Goal: Task Accomplishment & Management: Manage account settings

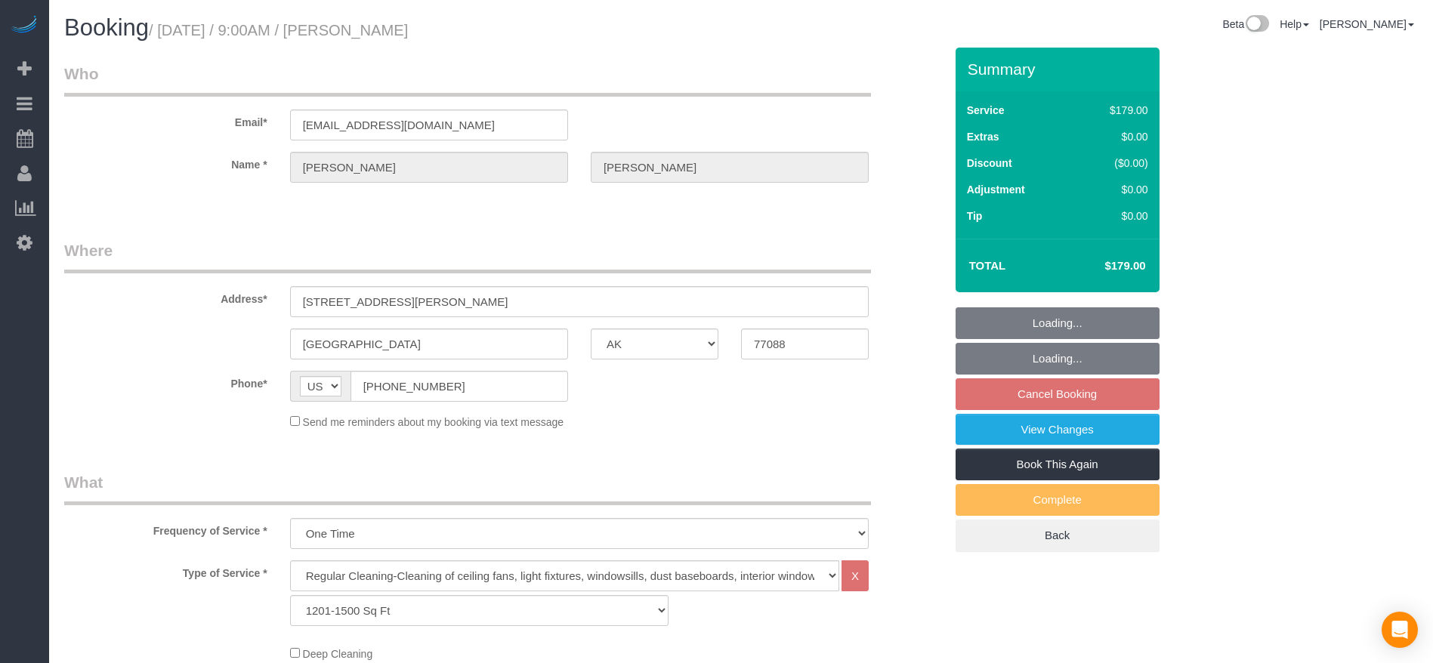
select select "[GEOGRAPHIC_DATA]"
select select "3"
select select "string:fspay-513aab91-ade2-4e36-ad03-97c1767b1fd3"
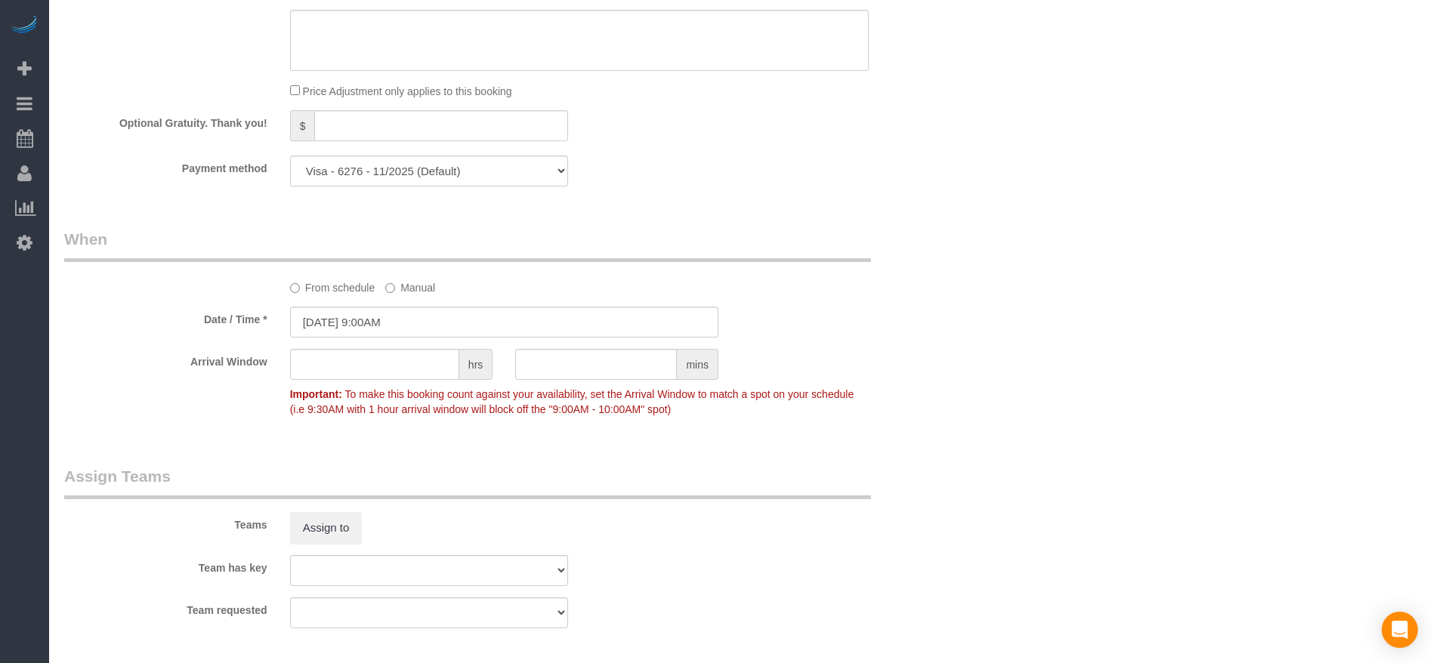
scroll to position [1473, 0]
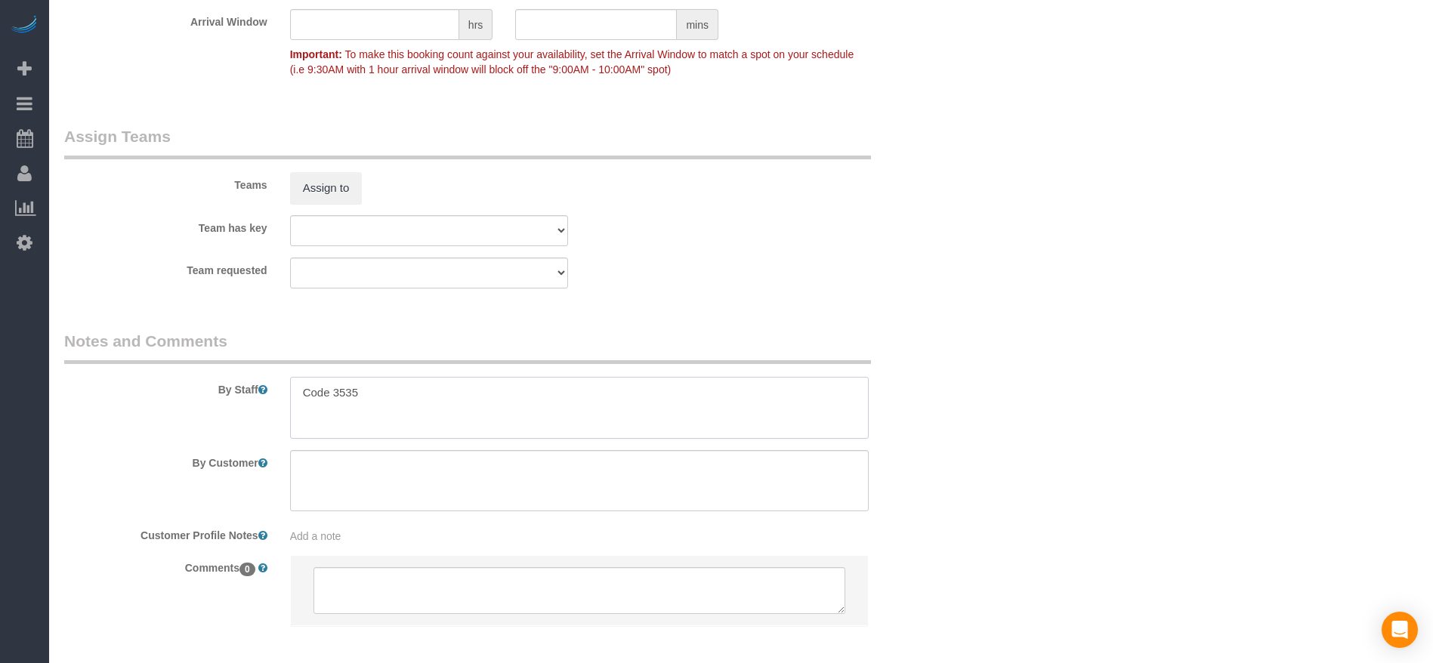
drag, startPoint x: 300, startPoint y: 398, endPoint x: 409, endPoint y: 397, distance: 109.5
click at [412, 398] on textarea at bounding box center [579, 408] width 579 height 62
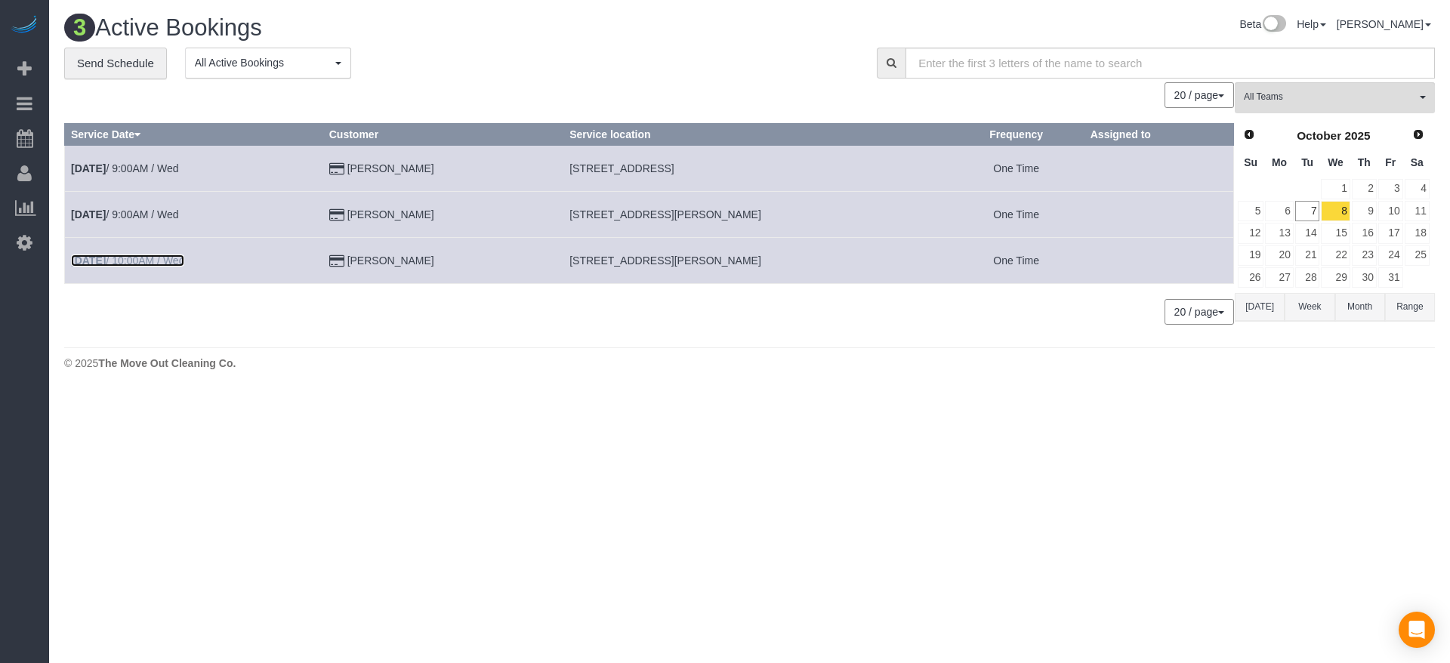
click at [132, 265] on link "[DATE] 10:00AM / Wed" at bounding box center [127, 261] width 113 height 12
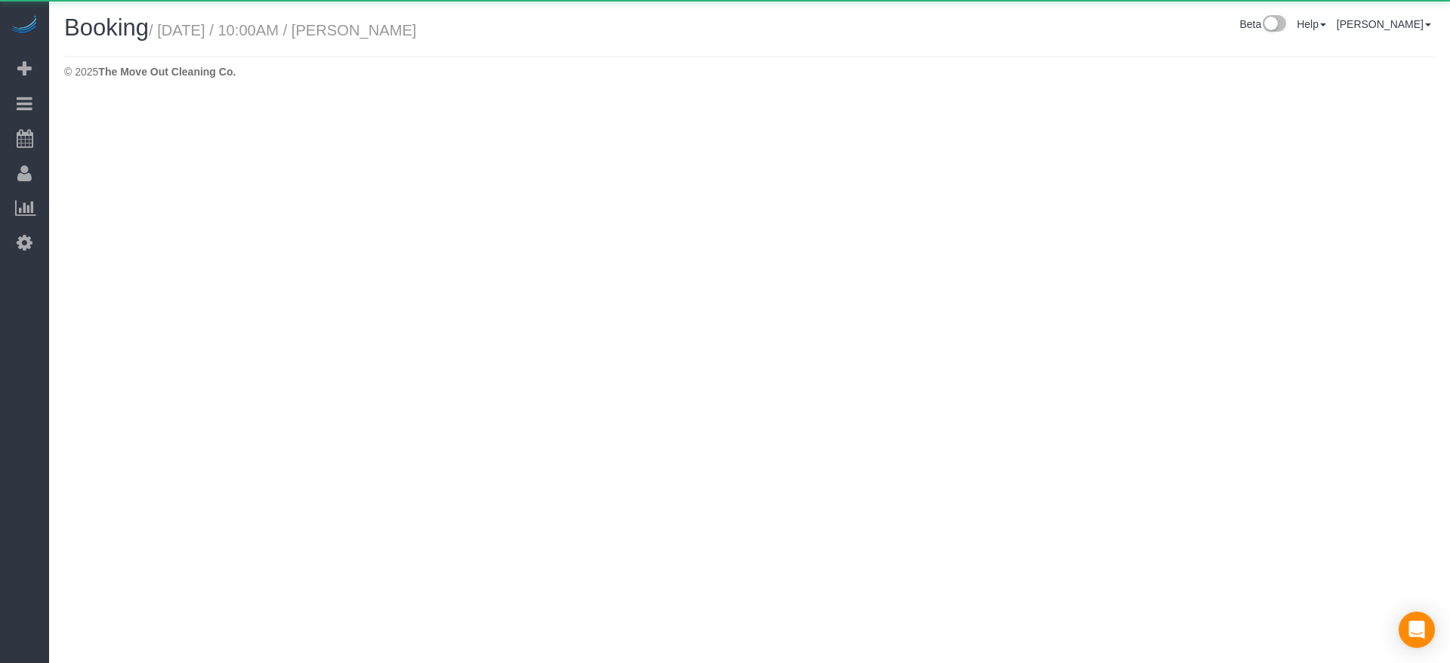
select select "[GEOGRAPHIC_DATA]"
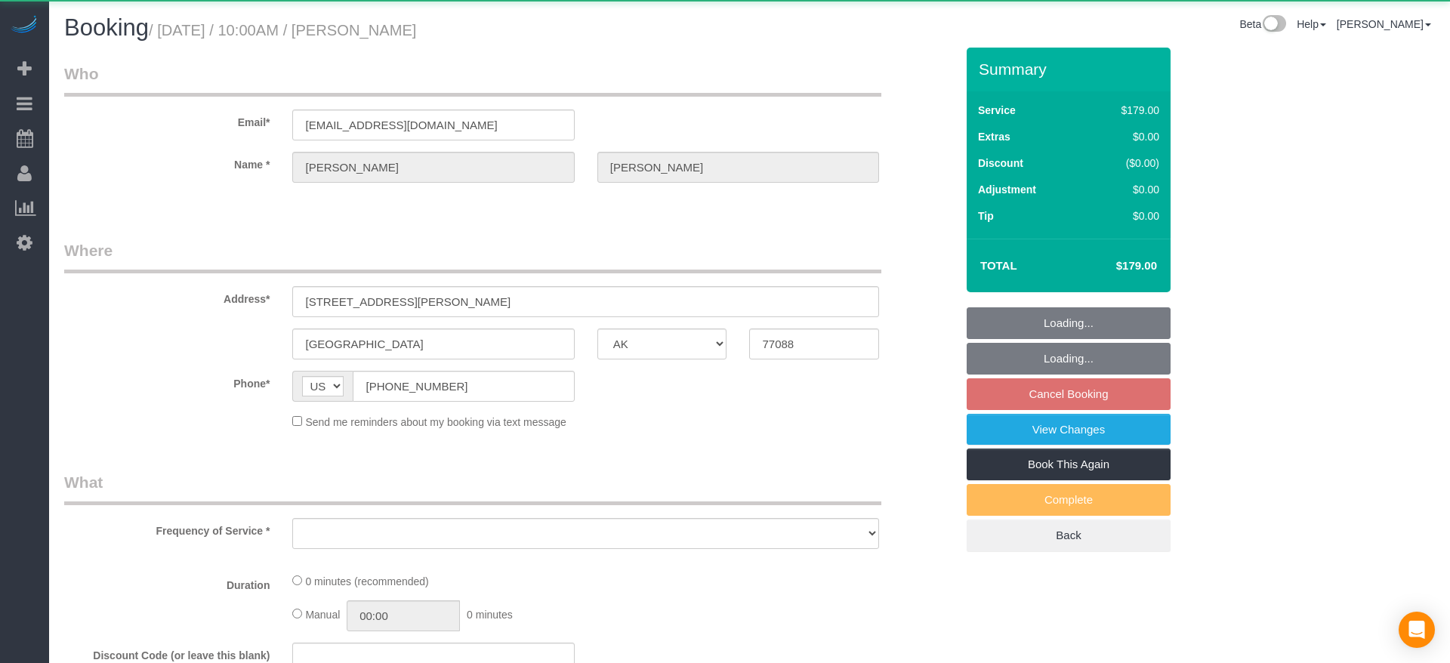
select select "object:2340"
select select "string:fspay-513aab91-ade2-4e36-ad03-97c1767b1fd3"
select select "3"
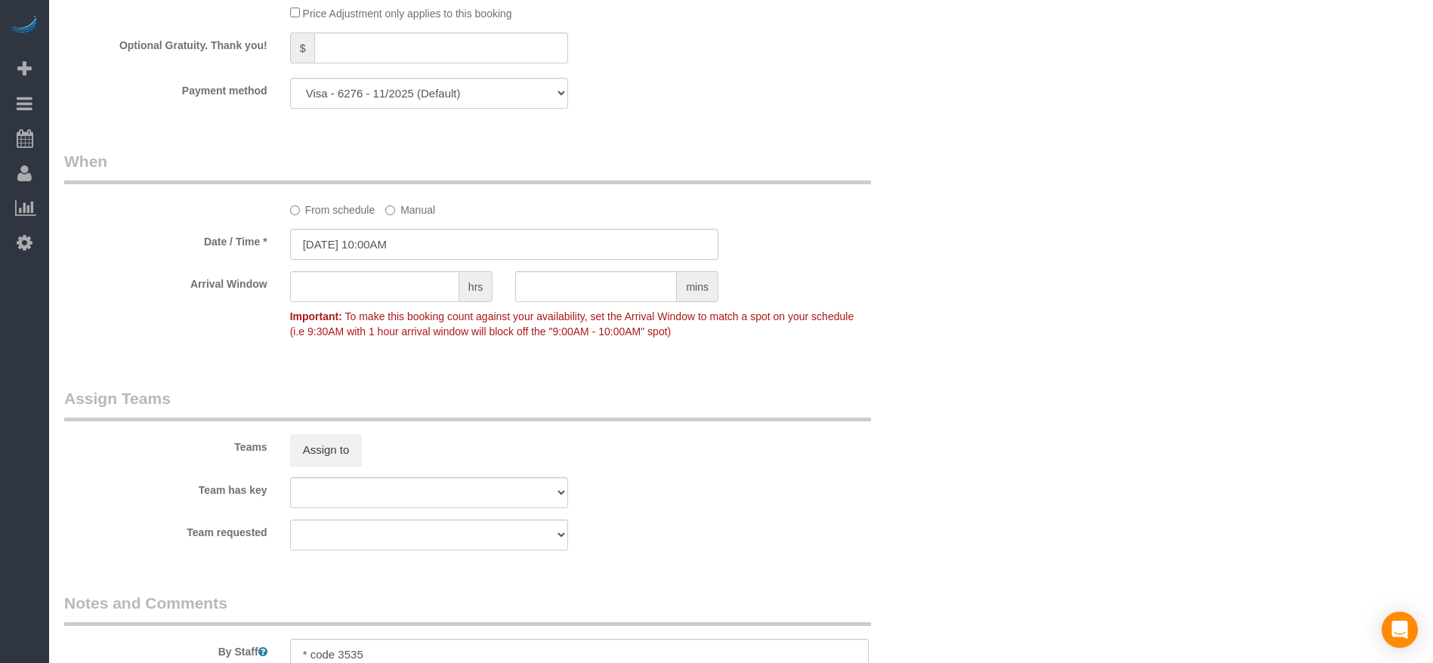
scroll to position [1246, 0]
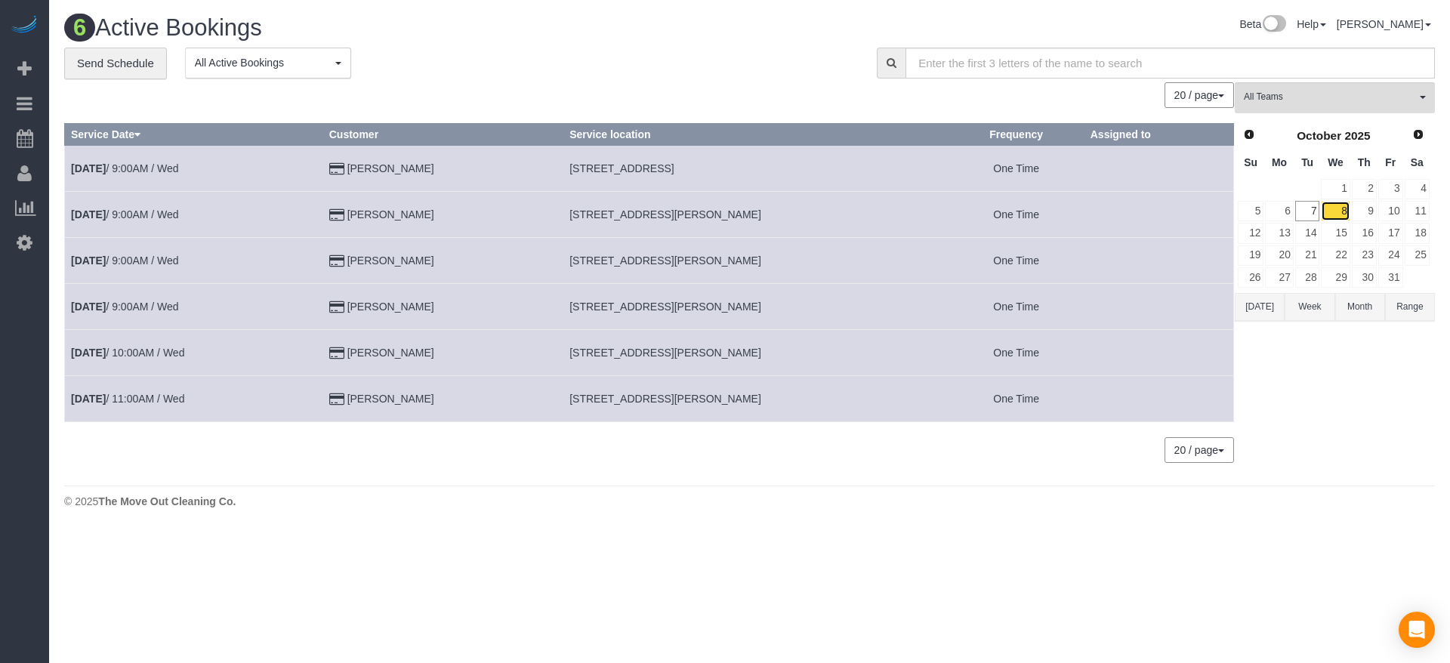
click at [1344, 209] on link "8" at bounding box center [1335, 211] width 29 height 20
click at [1255, 305] on button "[DATE]" at bounding box center [1260, 307] width 50 height 28
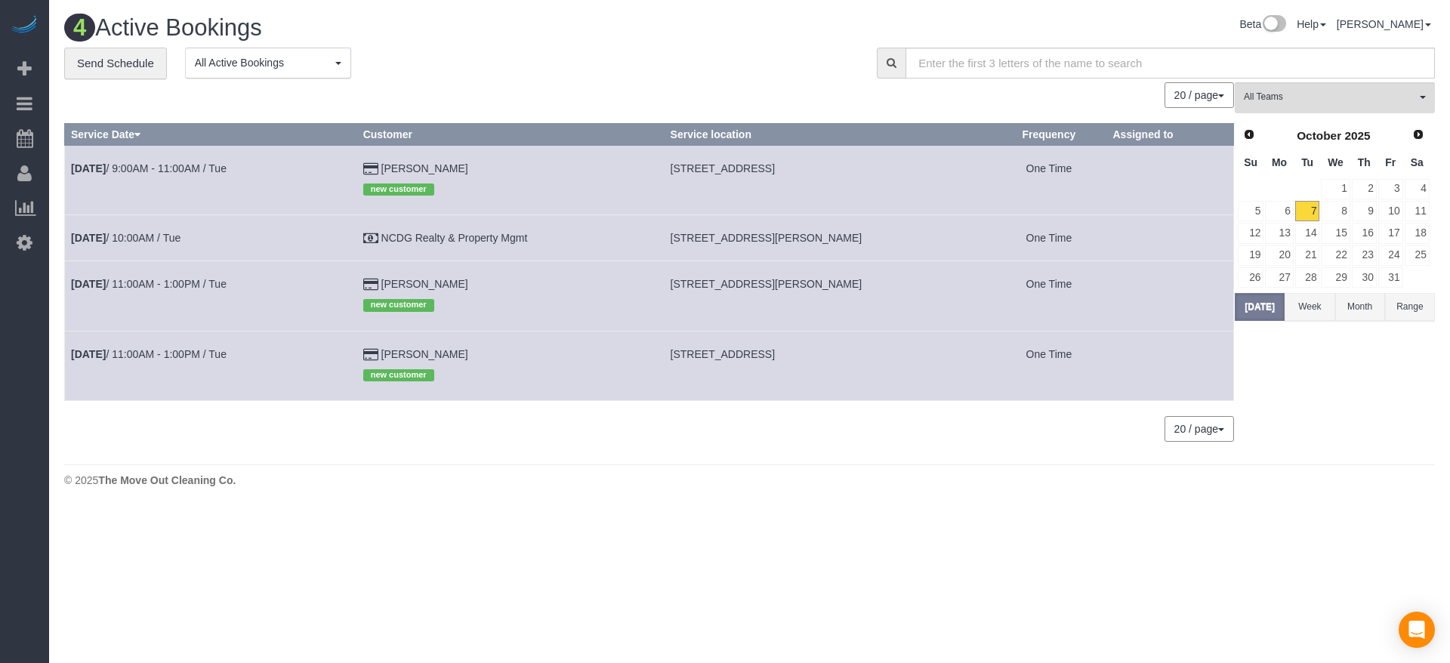
drag, startPoint x: 674, startPoint y: 239, endPoint x: 843, endPoint y: 236, distance: 169.2
click at [843, 236] on td "[STREET_ADDRESS][PERSON_NAME]" at bounding box center [828, 238] width 328 height 46
copy span "[STREET_ADDRESS][PERSON_NAME]"
click at [159, 234] on link "[DATE] 10:00AM / Tue" at bounding box center [126, 238] width 110 height 12
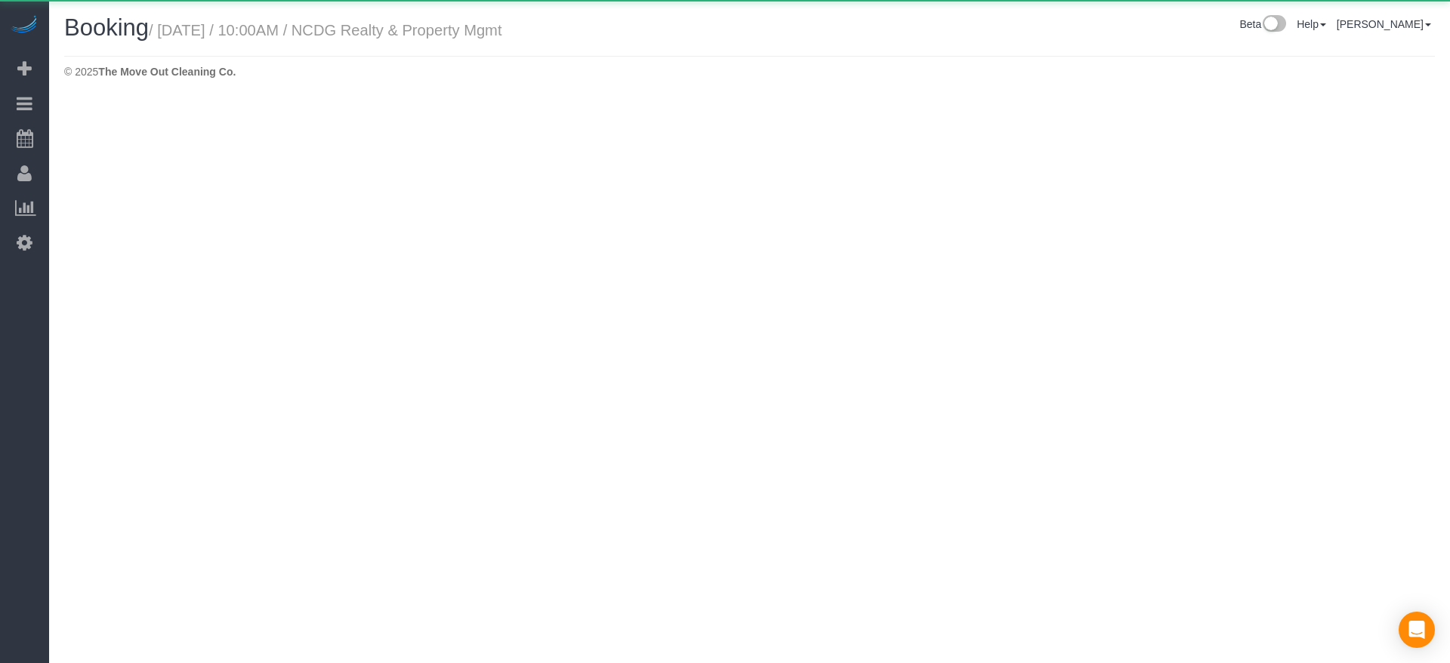
select select "[GEOGRAPHIC_DATA]"
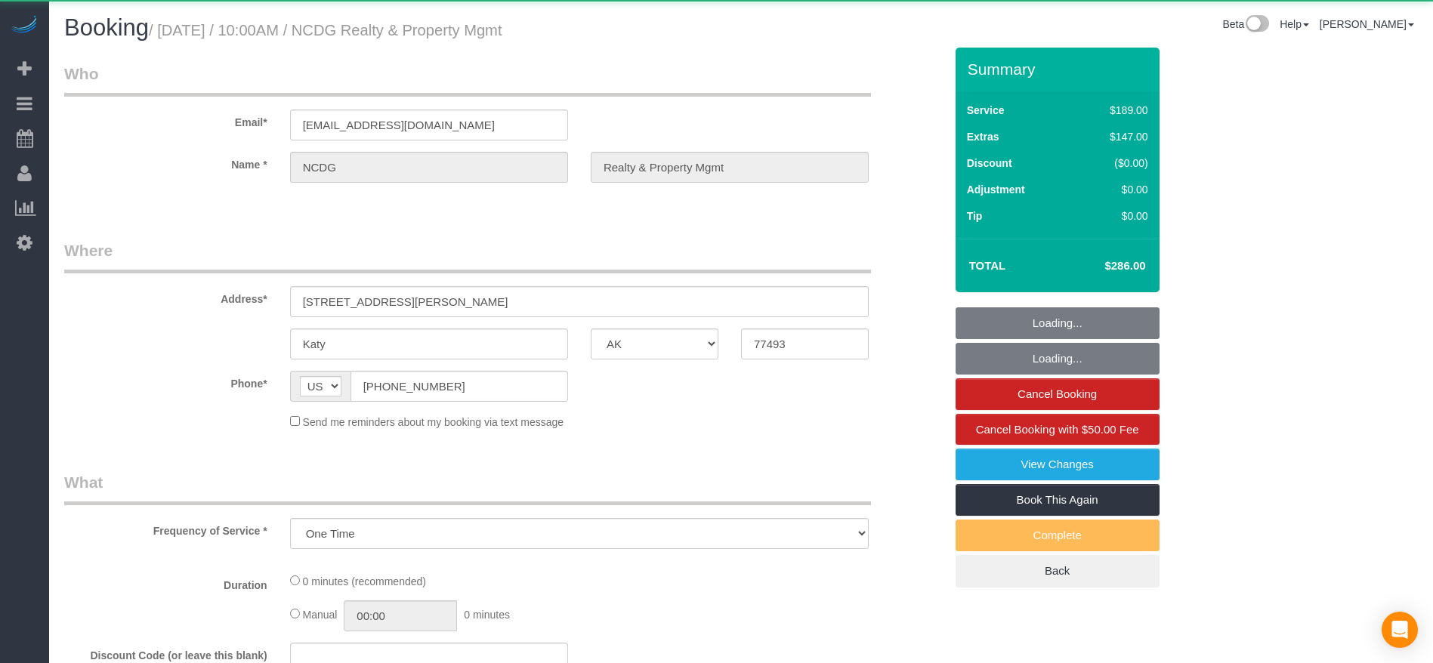
select select "object:2947"
select select "3"
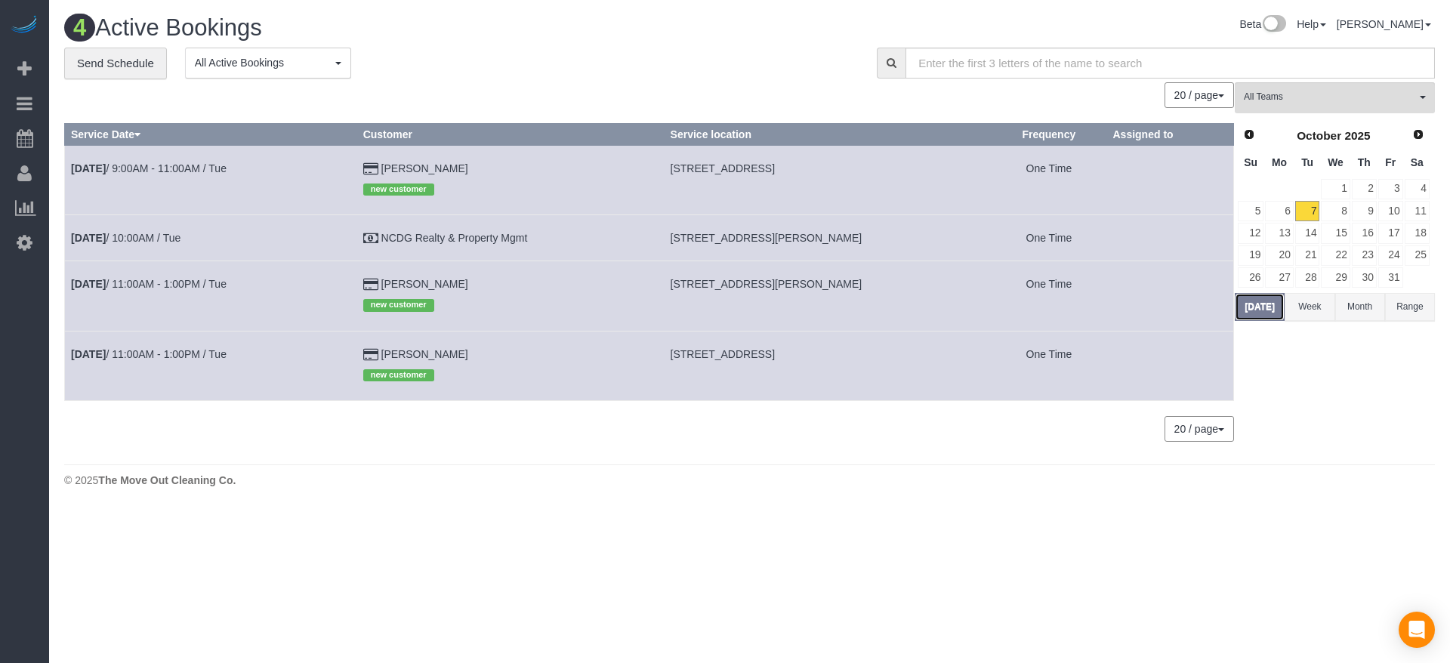
click at [1261, 297] on button "[DATE]" at bounding box center [1260, 307] width 50 height 28
drag, startPoint x: 675, startPoint y: 283, endPoint x: 871, endPoint y: 294, distance: 196.7
click at [871, 294] on td "[STREET_ADDRESS][PERSON_NAME]" at bounding box center [828, 295] width 328 height 69
copy span "[STREET_ADDRESS][PERSON_NAME]"
click at [1263, 314] on button "[DATE]" at bounding box center [1260, 307] width 50 height 28
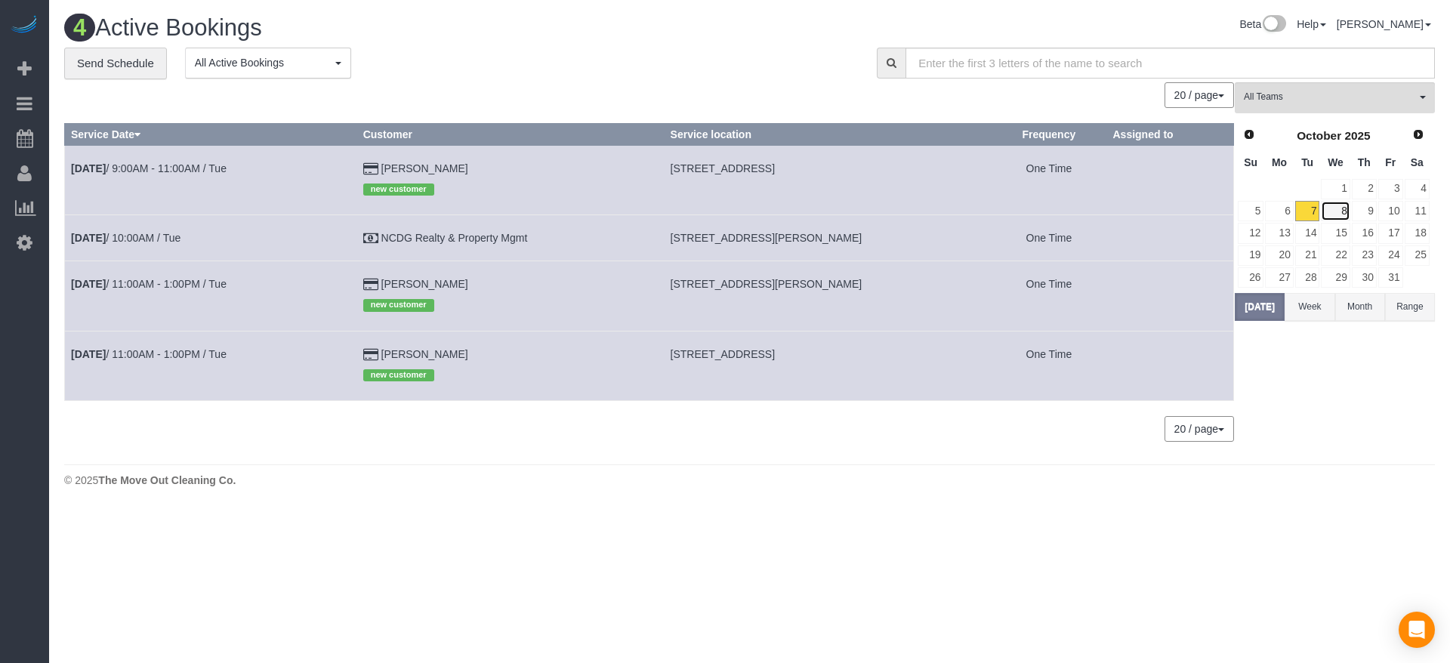
click at [1337, 208] on link "8" at bounding box center [1335, 211] width 29 height 20
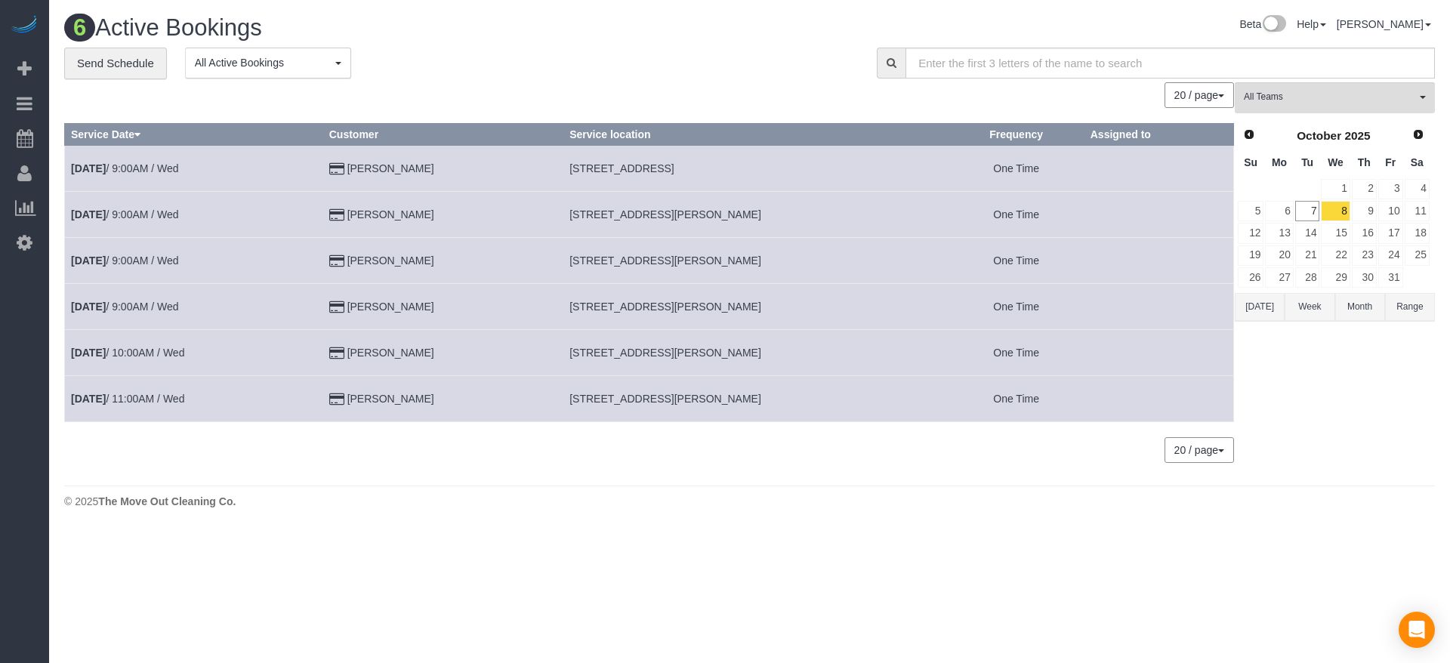
drag, startPoint x: 574, startPoint y: 304, endPoint x: 777, endPoint y: 307, distance: 203.2
click at [777, 307] on td "[STREET_ADDRESS][PERSON_NAME]" at bounding box center [755, 306] width 385 height 46
copy span "[STREET_ADDRESS][PERSON_NAME]"
click at [169, 296] on td "Oct 8th / 9:00AM / Wed" at bounding box center [194, 306] width 258 height 46
click at [165, 314] on td "Oct 8th / 9:00AM / Wed" at bounding box center [194, 306] width 258 height 46
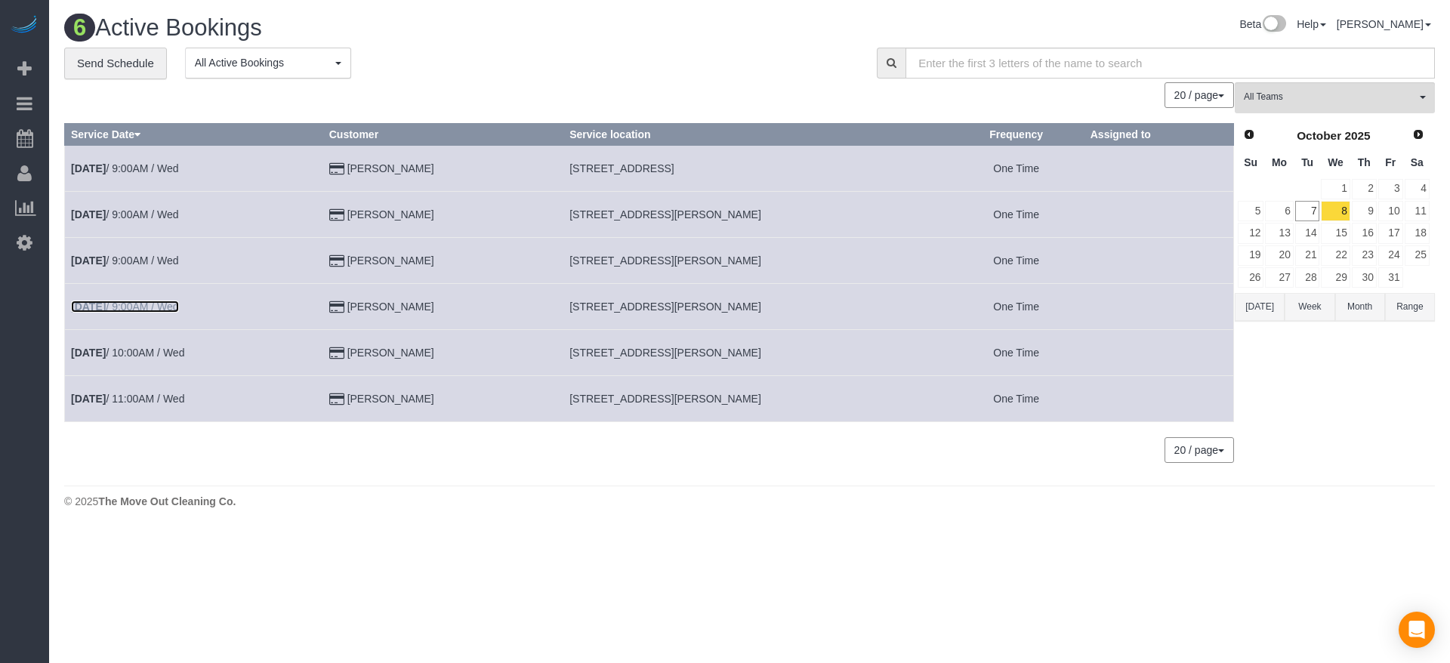
click at [168, 306] on link "Oct 8th / 9:00AM / Wed" at bounding box center [125, 307] width 108 height 12
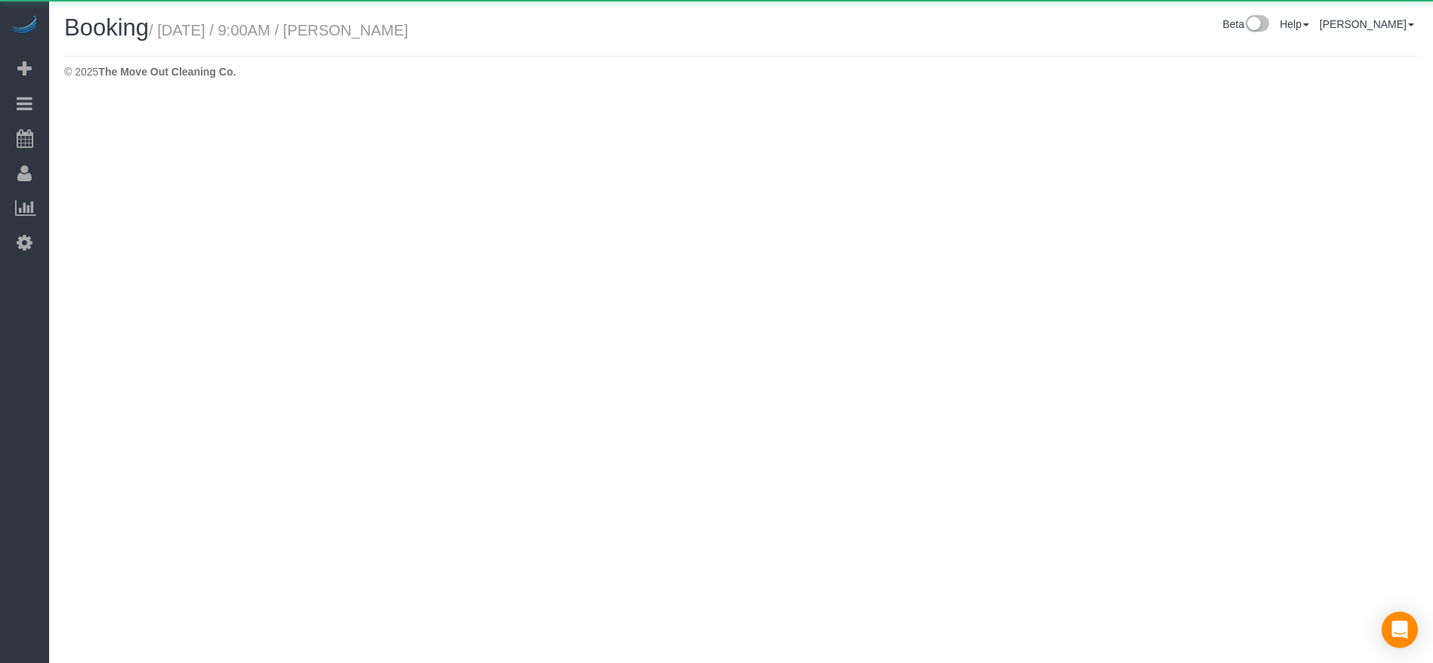
select select "[GEOGRAPHIC_DATA]"
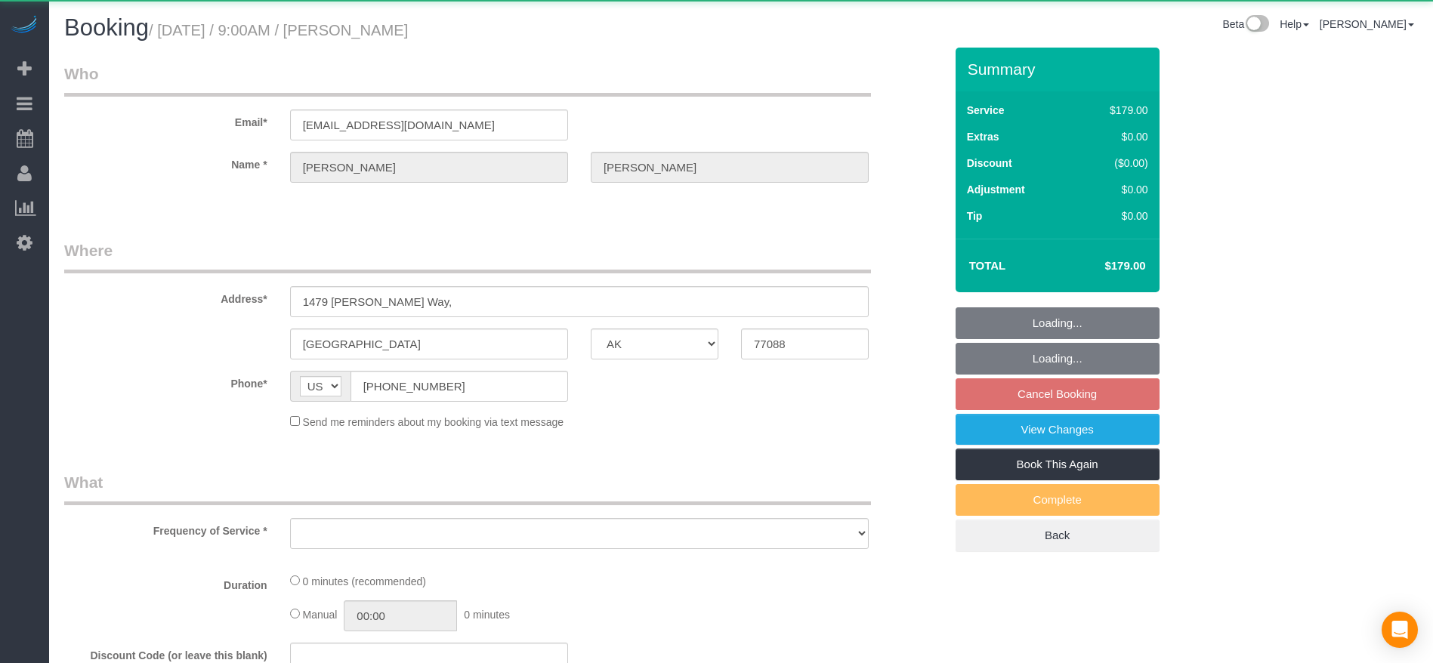
select select "object:3568"
select select "string:fspay-513aab91-ade2-4e36-ad03-97c1767b1fd3"
select select "3"
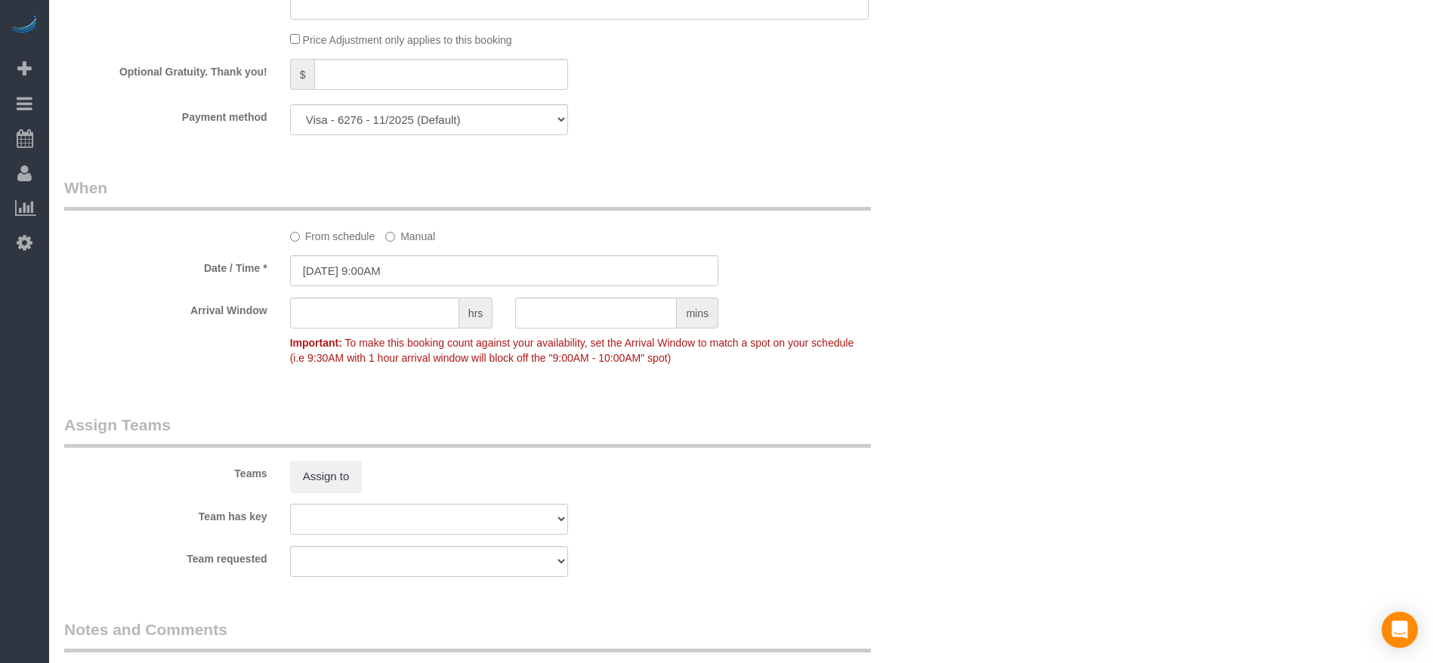
scroll to position [1360, 0]
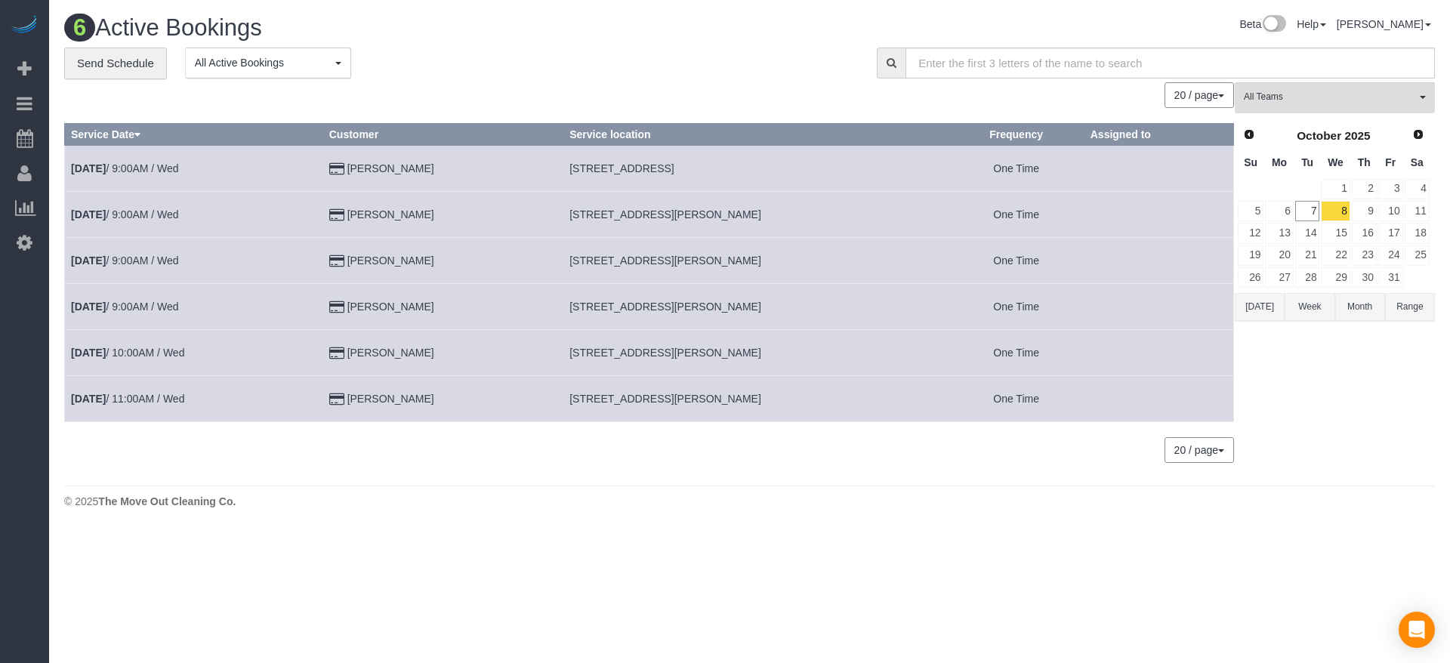
click at [1253, 310] on button "[DATE]" at bounding box center [1260, 307] width 50 height 28
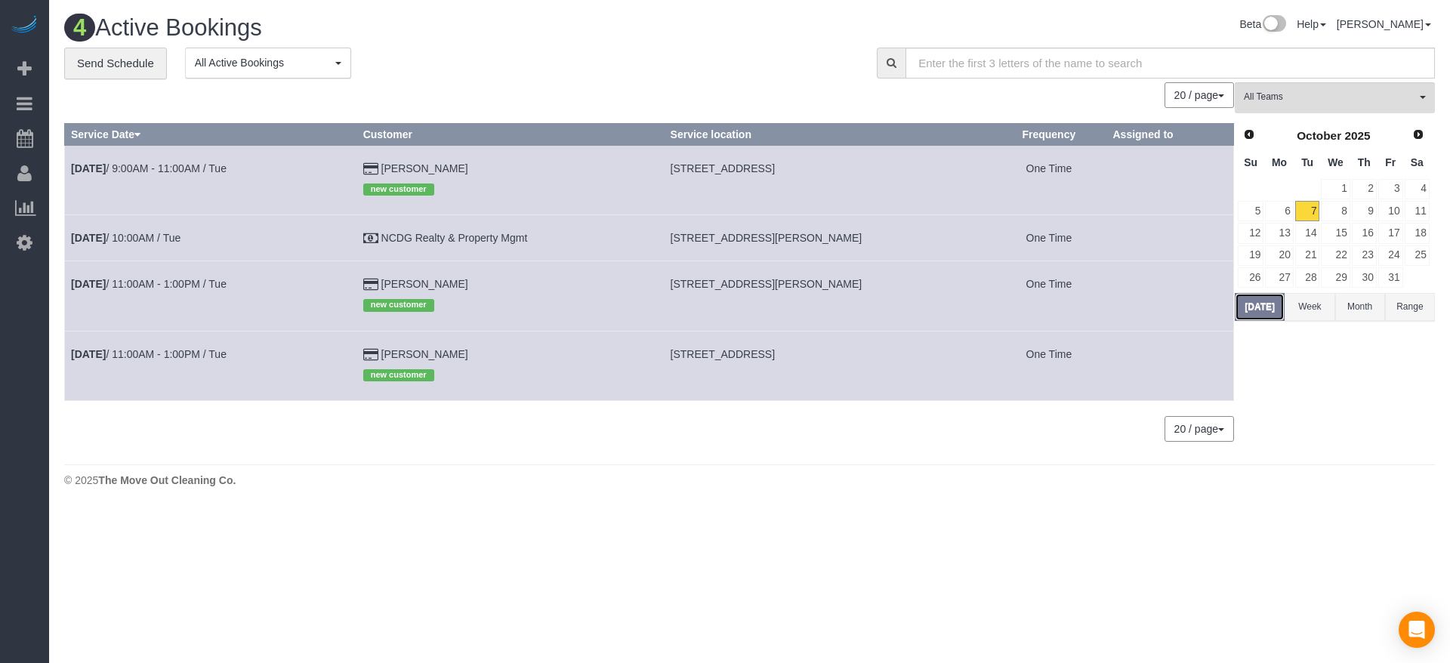
click at [1257, 302] on button "[DATE]" at bounding box center [1260, 307] width 50 height 28
click at [199, 169] on link "Oct 7th / 9:00AM - 11:00AM / Tue" at bounding box center [149, 168] width 156 height 12
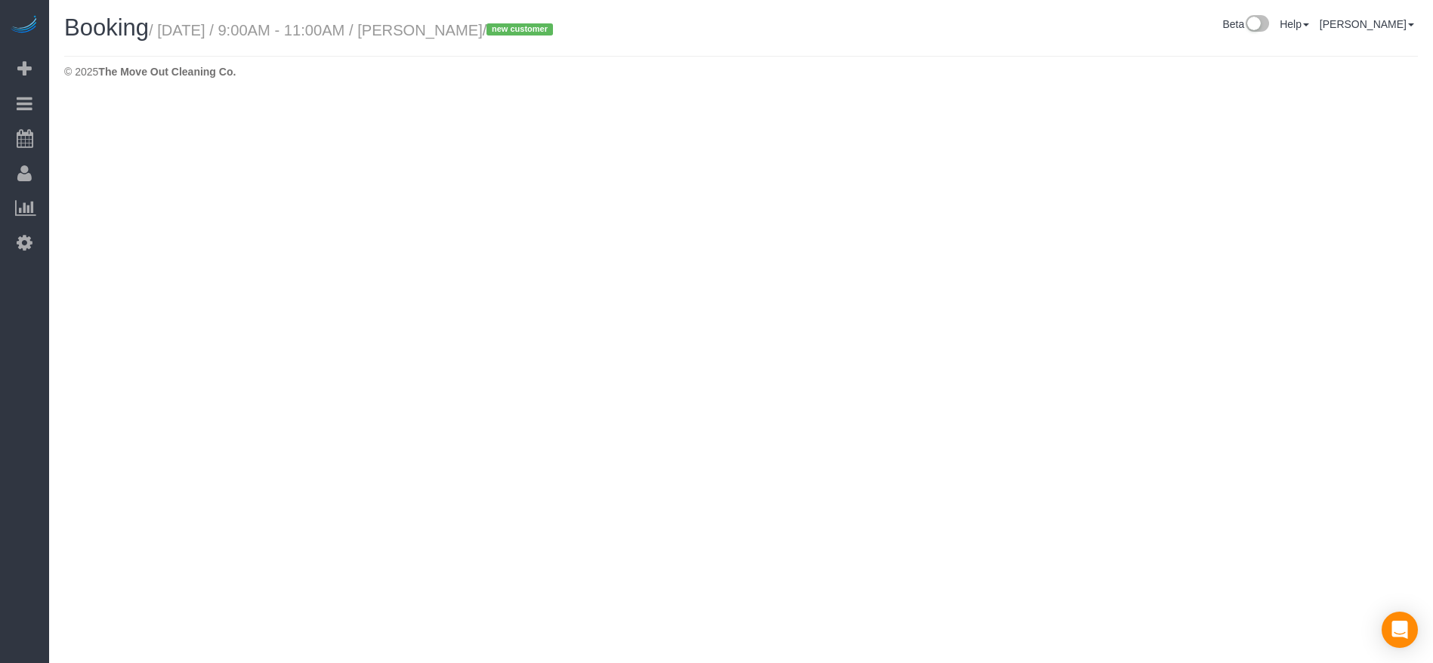
select select "[GEOGRAPHIC_DATA]"
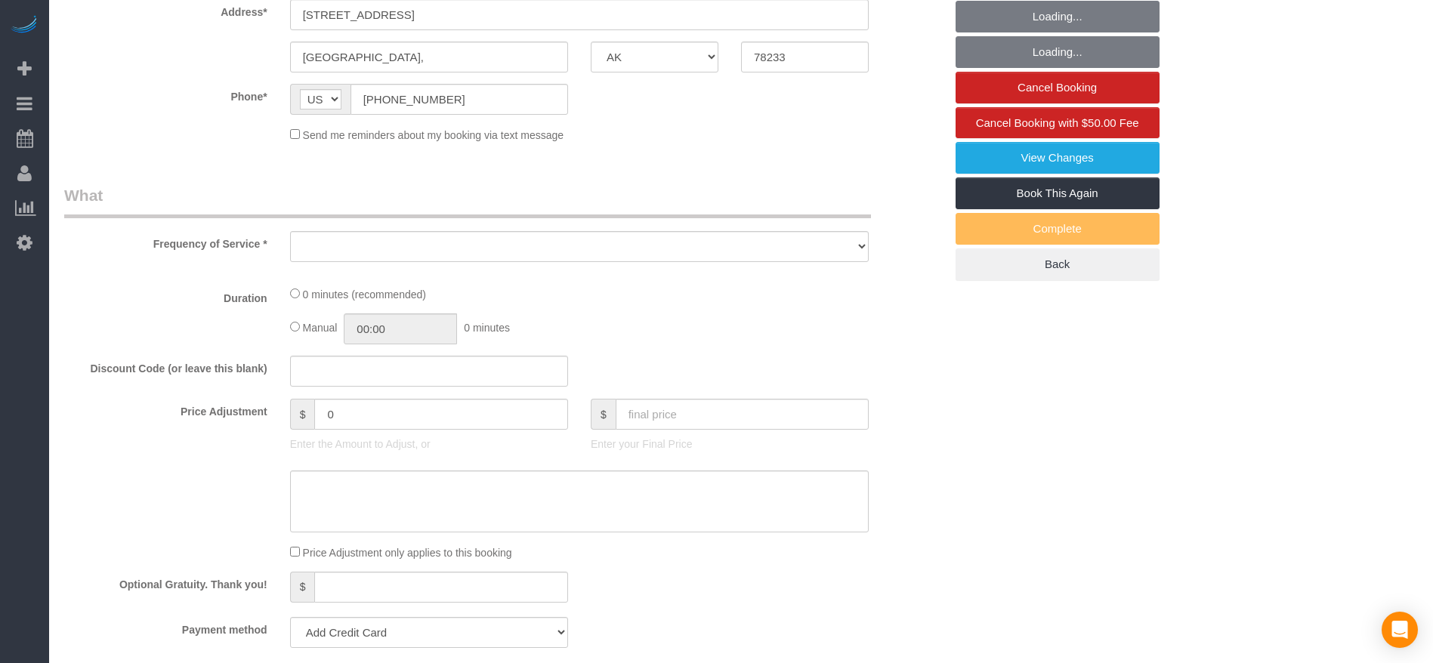
select select "3"
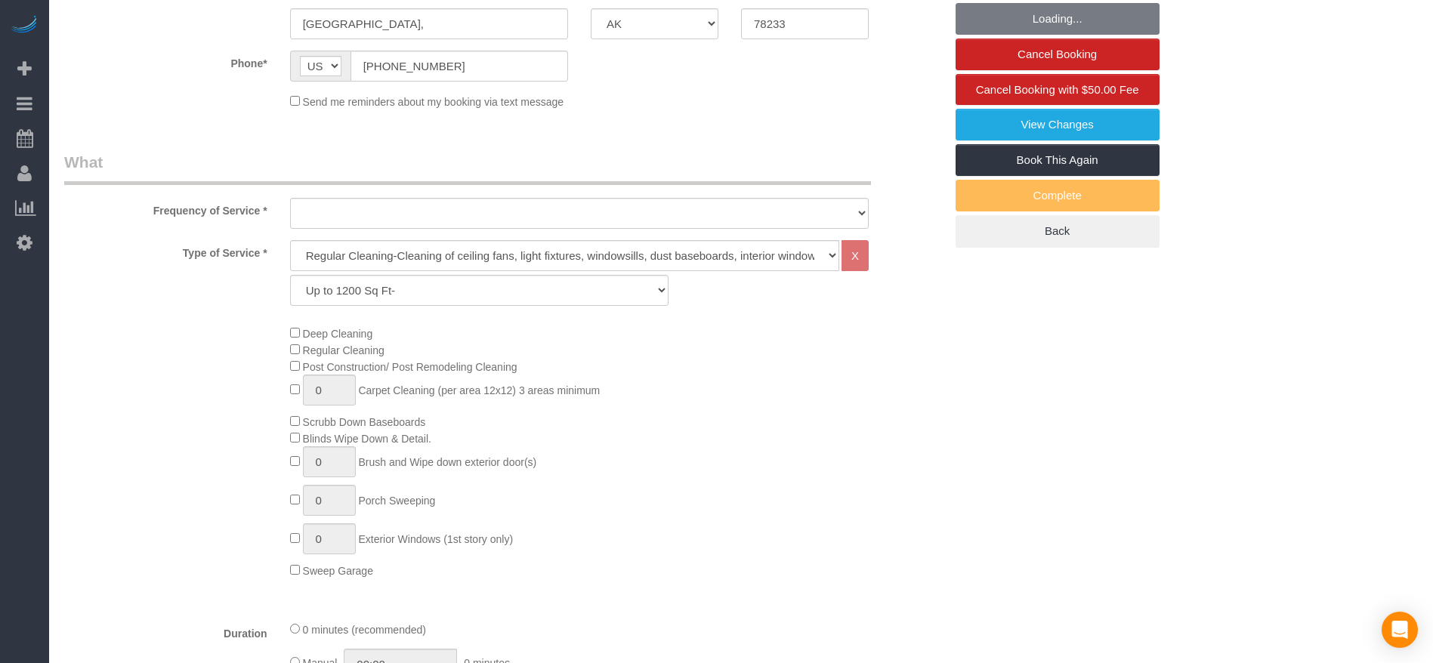
select select "string:fspay-5b7cb056-7115-40c3-9e51-f85bd6848341"
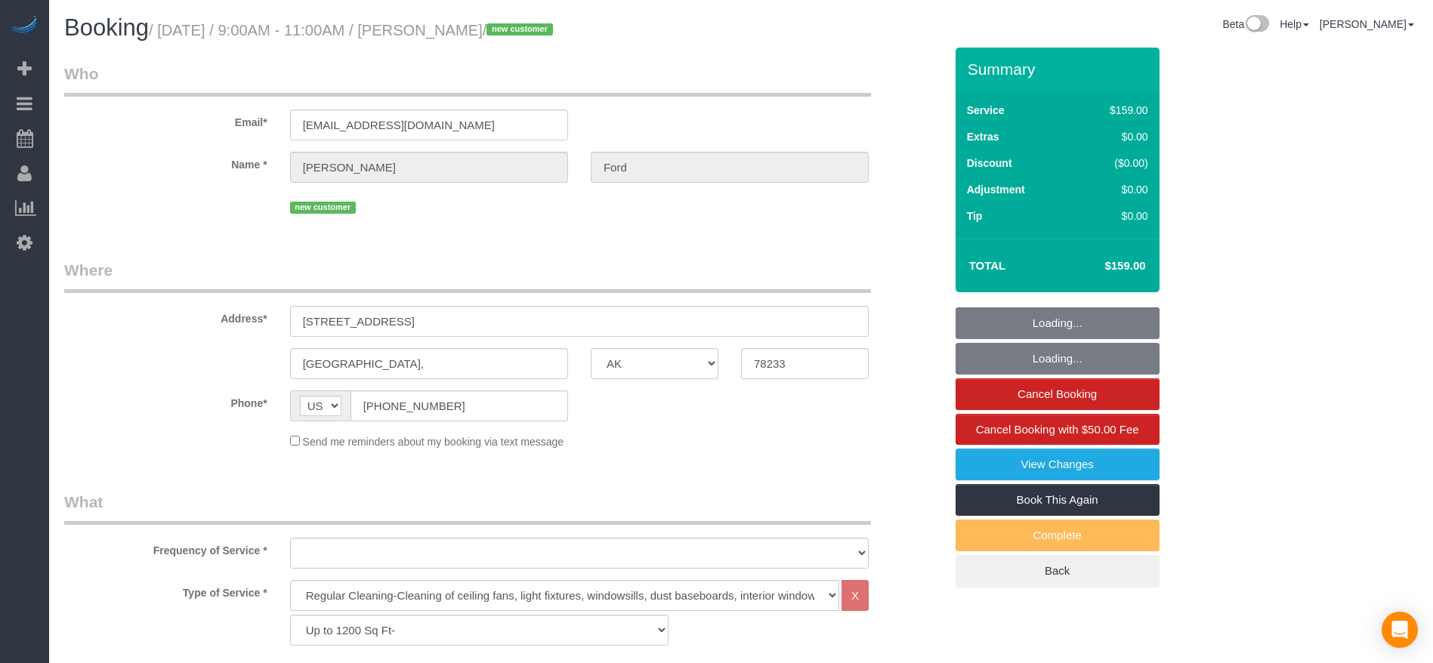
select select "object:4299"
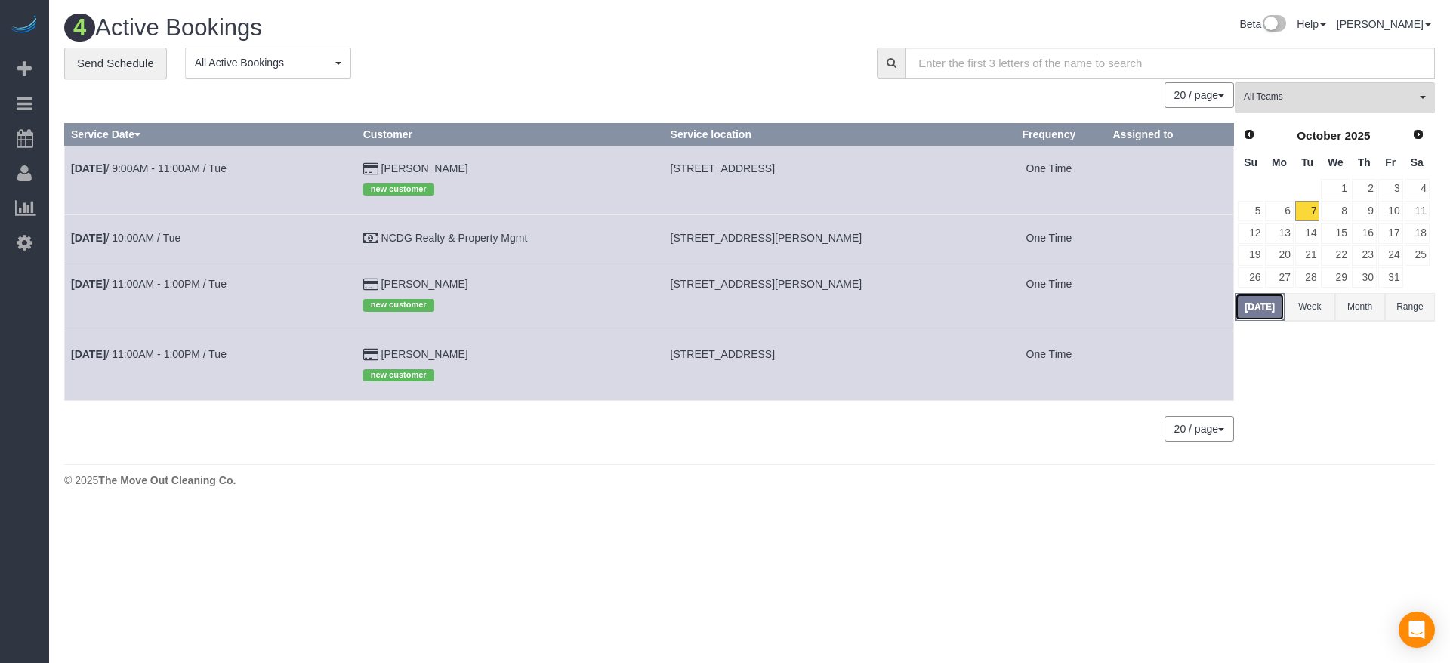
click at [1261, 301] on button "[DATE]" at bounding box center [1260, 307] width 50 height 28
drag, startPoint x: 674, startPoint y: 166, endPoint x: 897, endPoint y: 170, distance: 222.9
click at [897, 170] on td "[STREET_ADDRESS]" at bounding box center [828, 179] width 328 height 69
copy span "[STREET_ADDRESS]"
click at [1346, 212] on link "8" at bounding box center [1335, 211] width 29 height 20
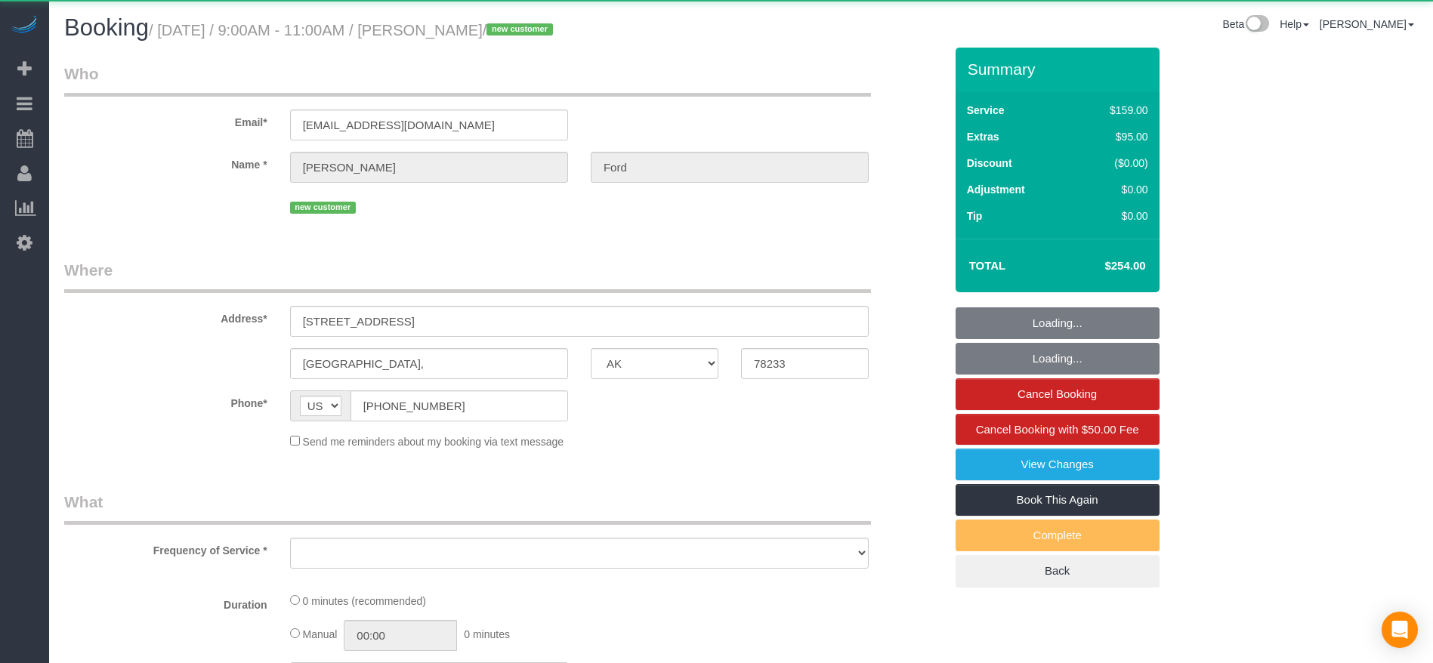
select select "[GEOGRAPHIC_DATA]"
select select "object:948"
select select "3"
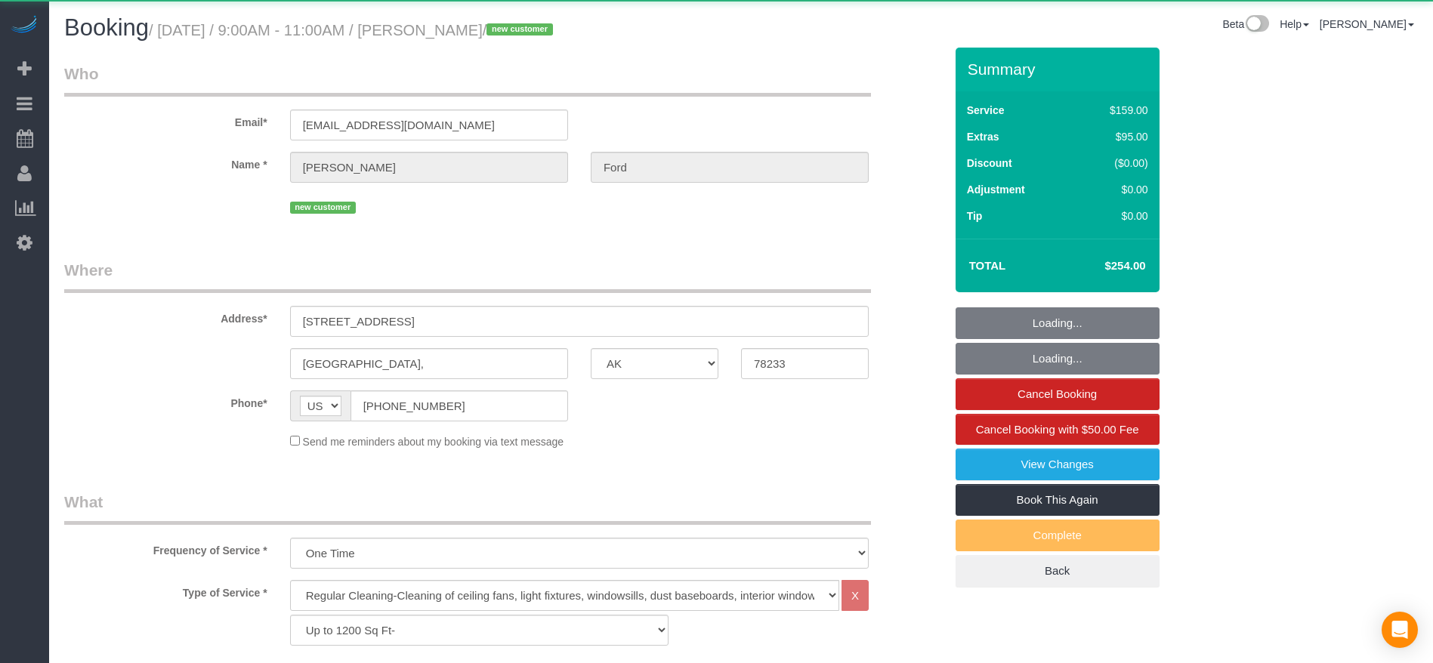
select select "object:1007"
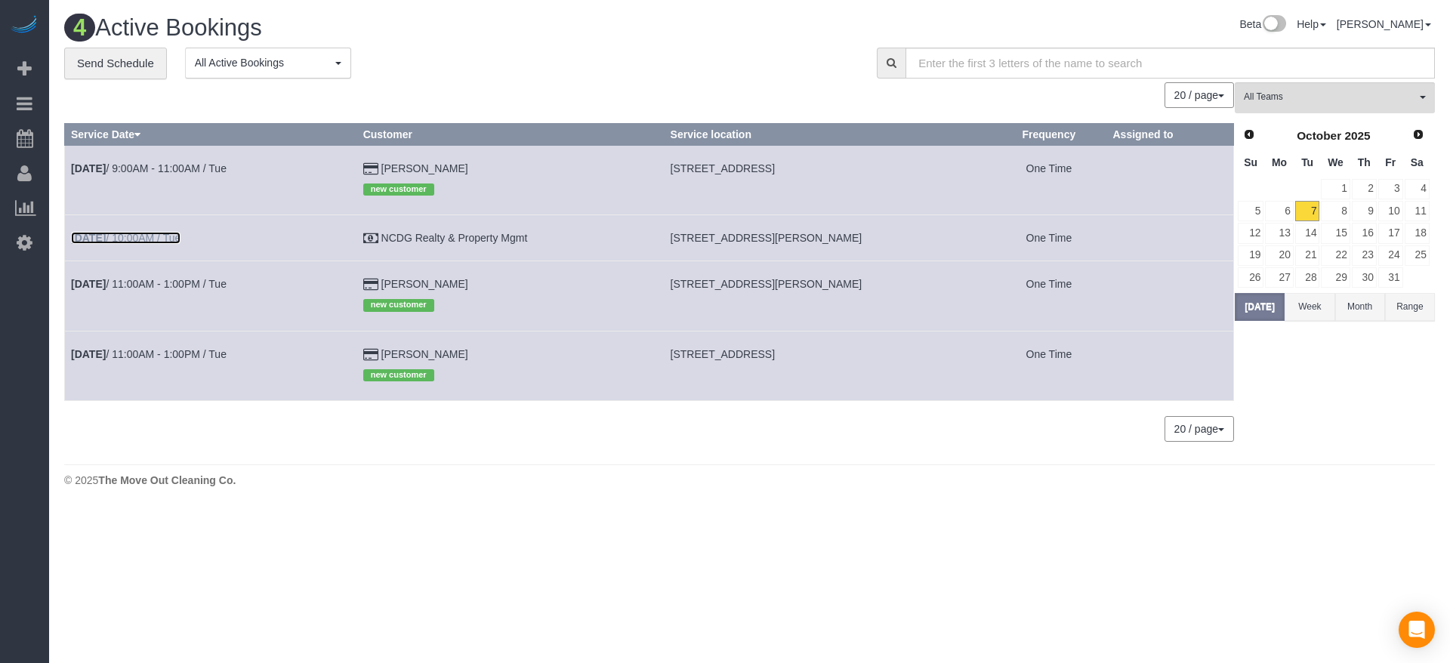
click at [153, 235] on link "[DATE] 10:00AM / Tue" at bounding box center [126, 238] width 110 height 12
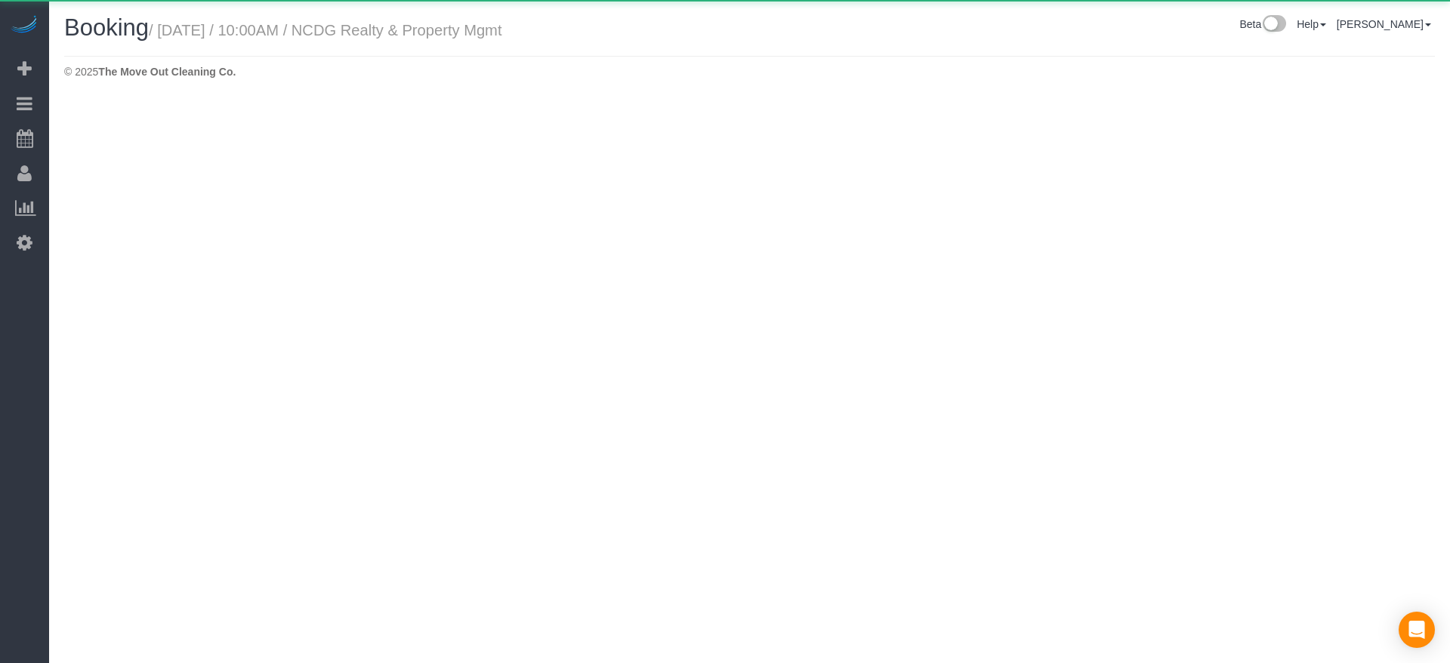
select select "[GEOGRAPHIC_DATA]"
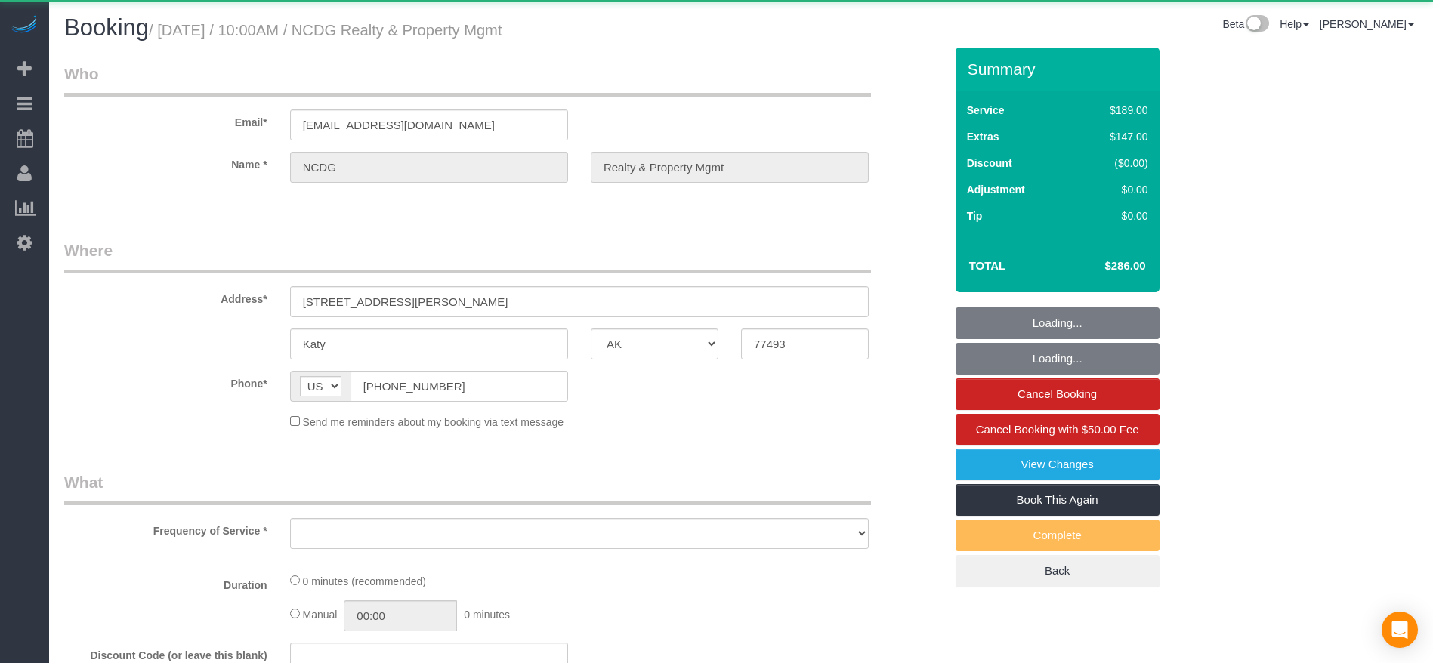
select select "object:1524"
select select "3"
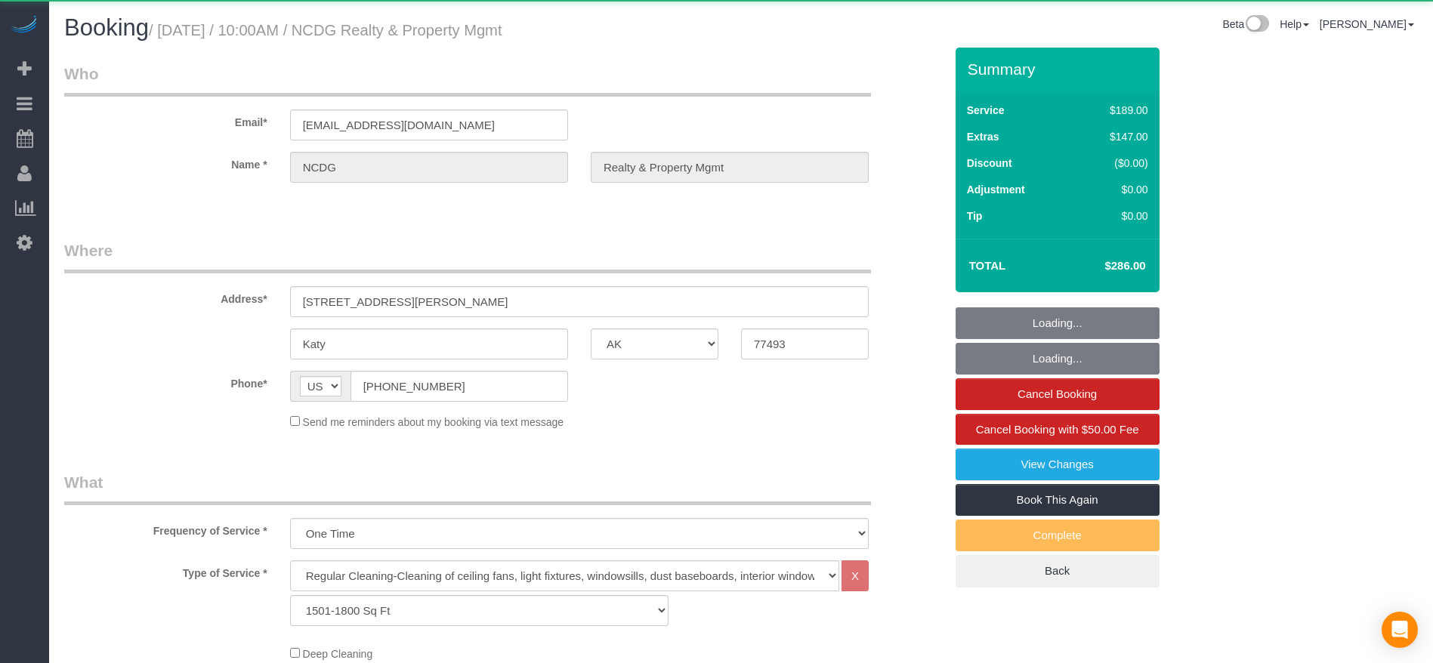
select select "object:1525"
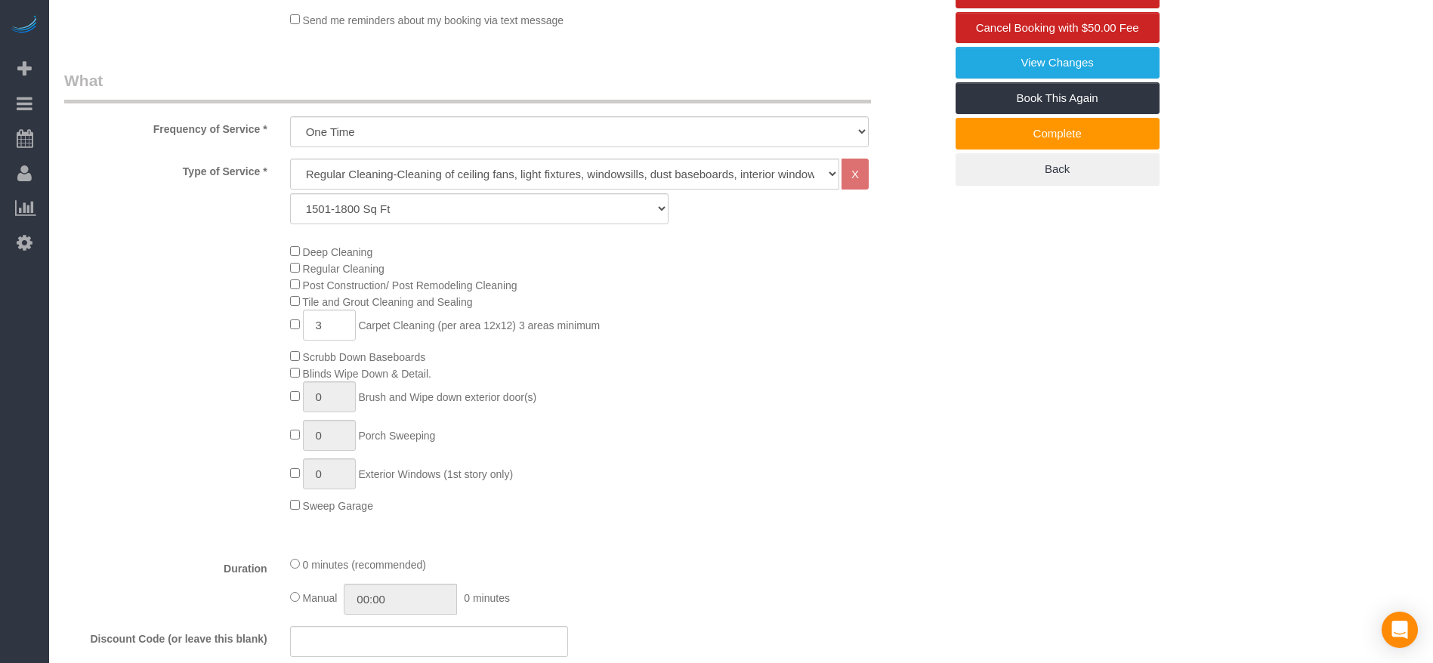
scroll to position [453, 0]
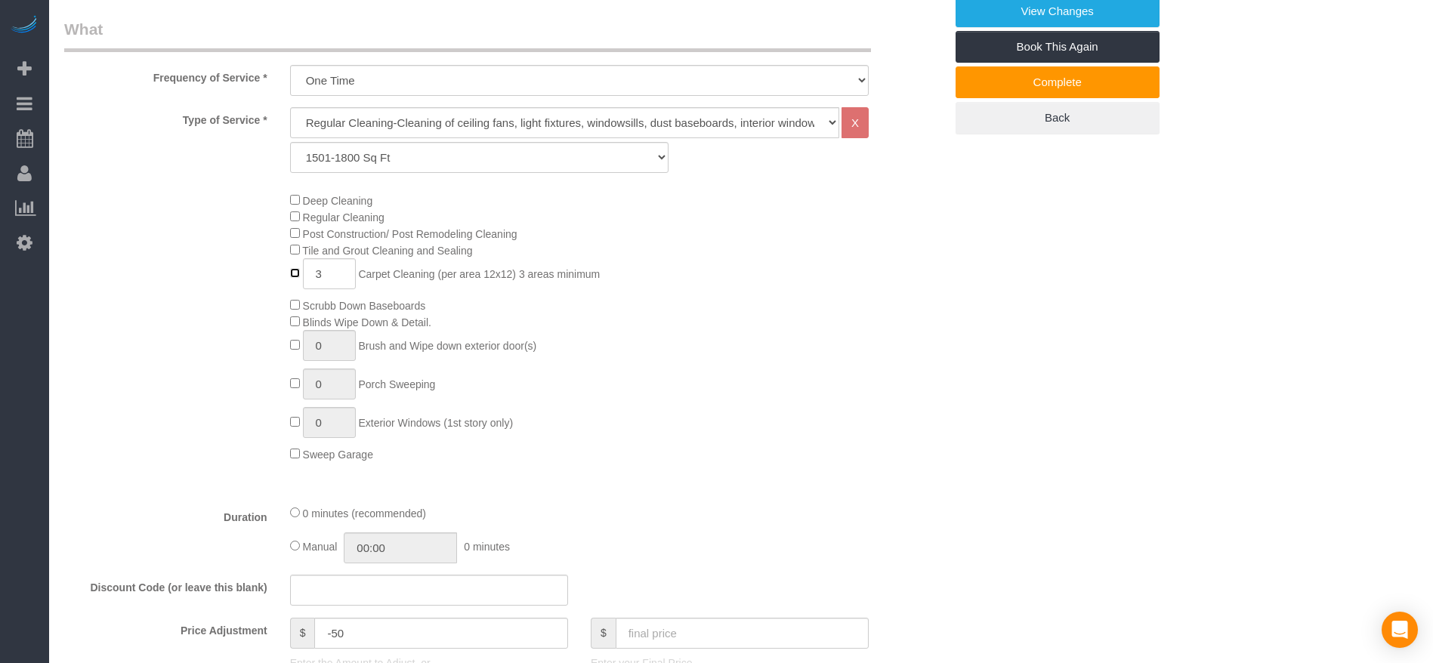
type input "0"
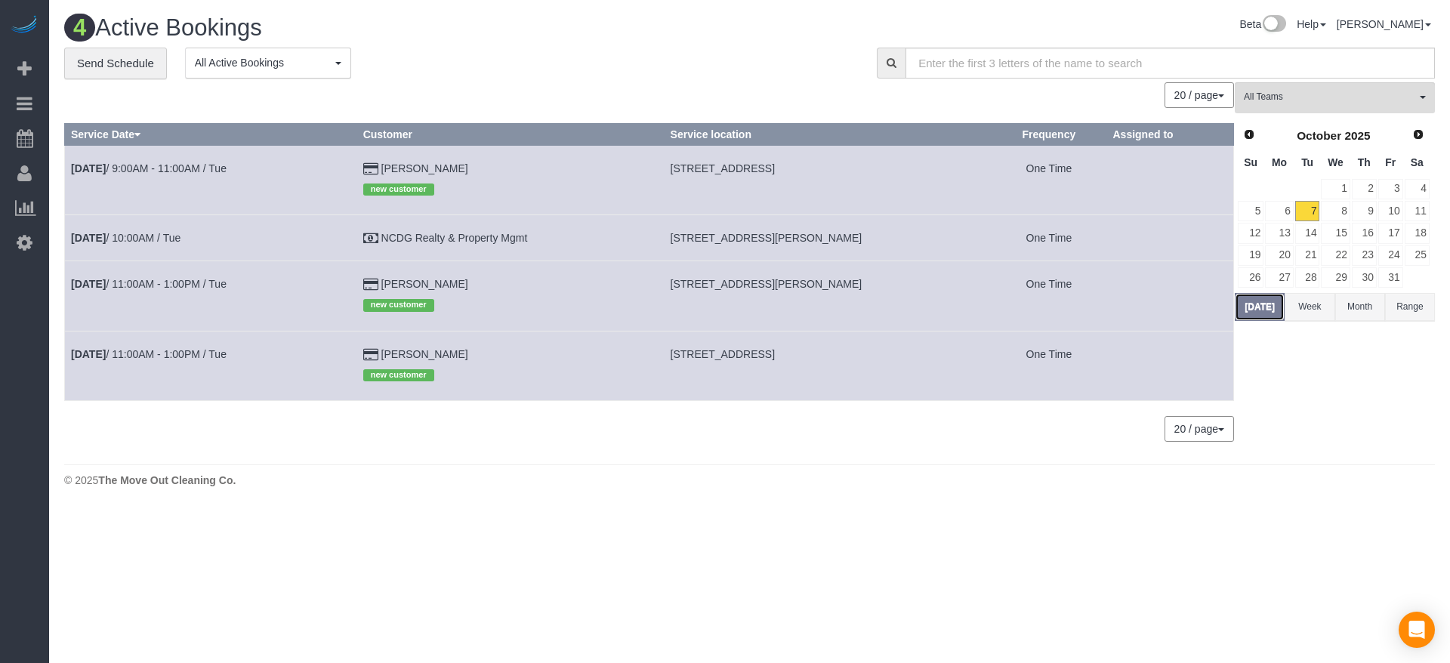
click at [1266, 309] on button "[DATE]" at bounding box center [1260, 307] width 50 height 28
click at [153, 283] on link "[DATE] 11:00AM - 1:00PM / Tue" at bounding box center [149, 284] width 156 height 12
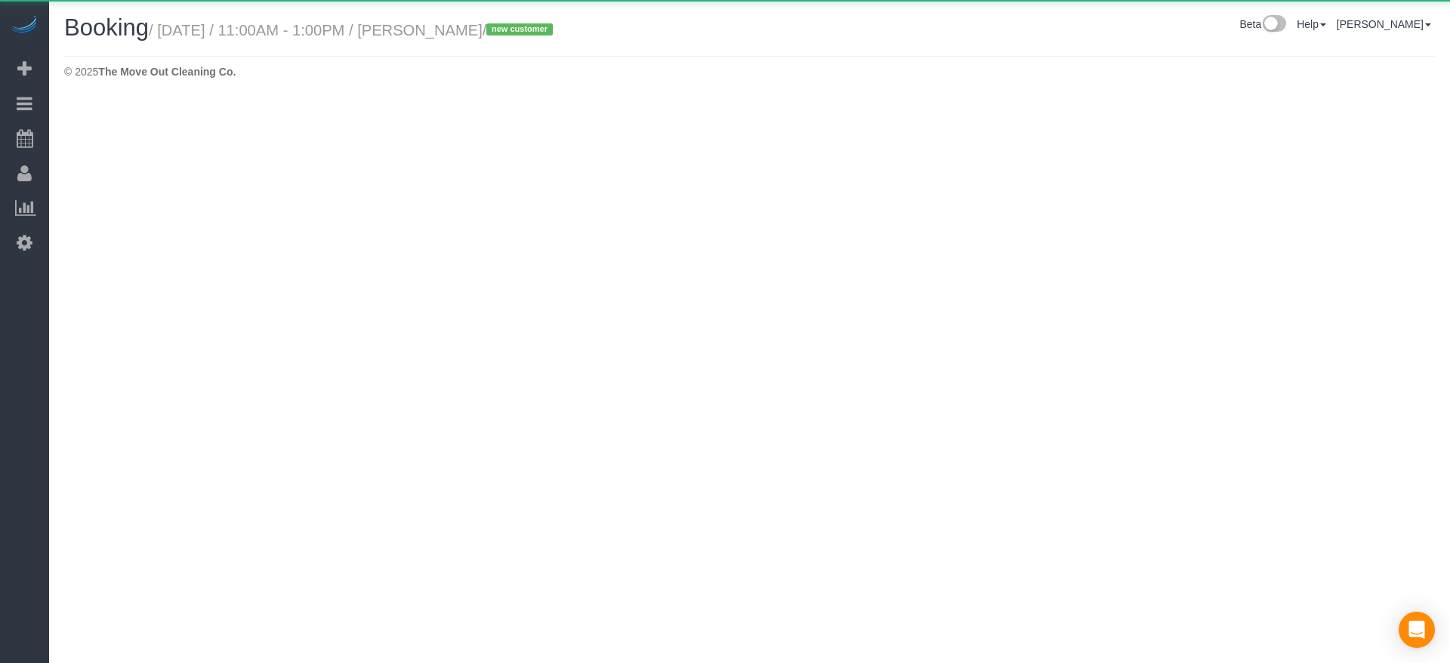
select select "[GEOGRAPHIC_DATA]"
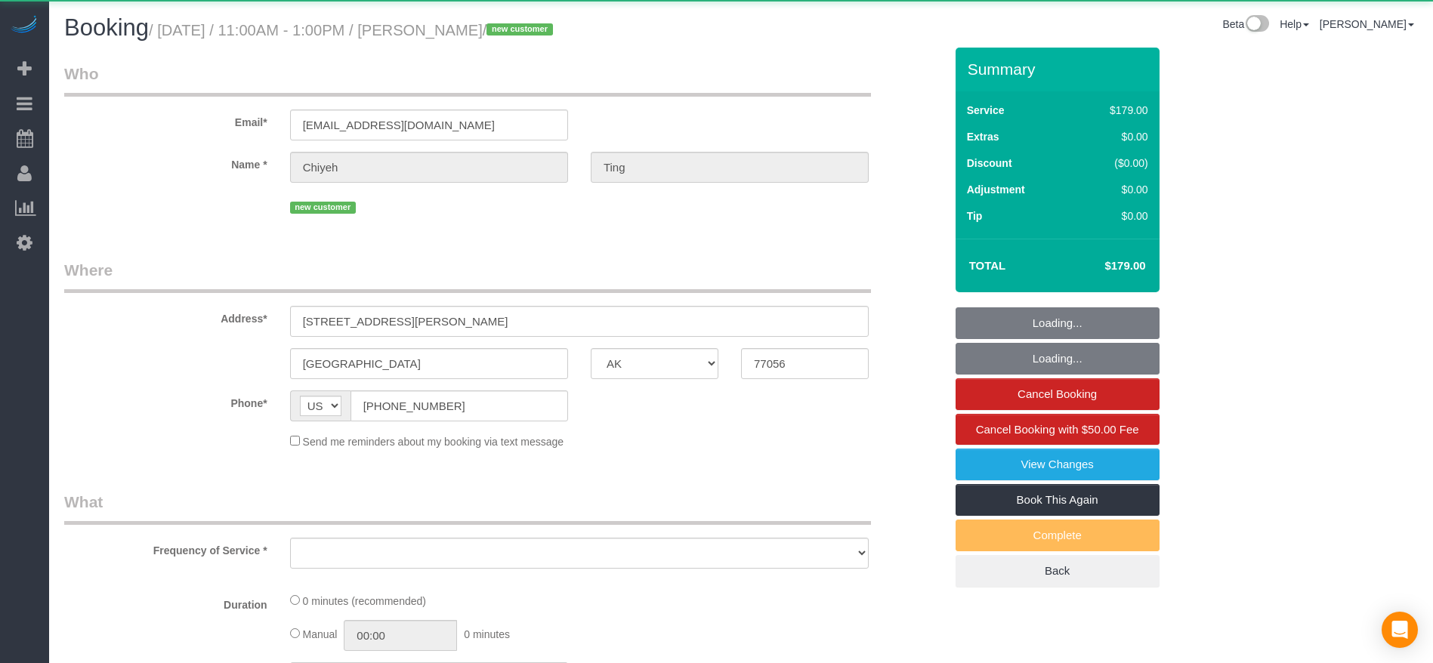
select select "object:2090"
select select "string:fspay-b0ff2593-14d6-4bd9-8e1a-6bfe0315c98c"
select select "3"
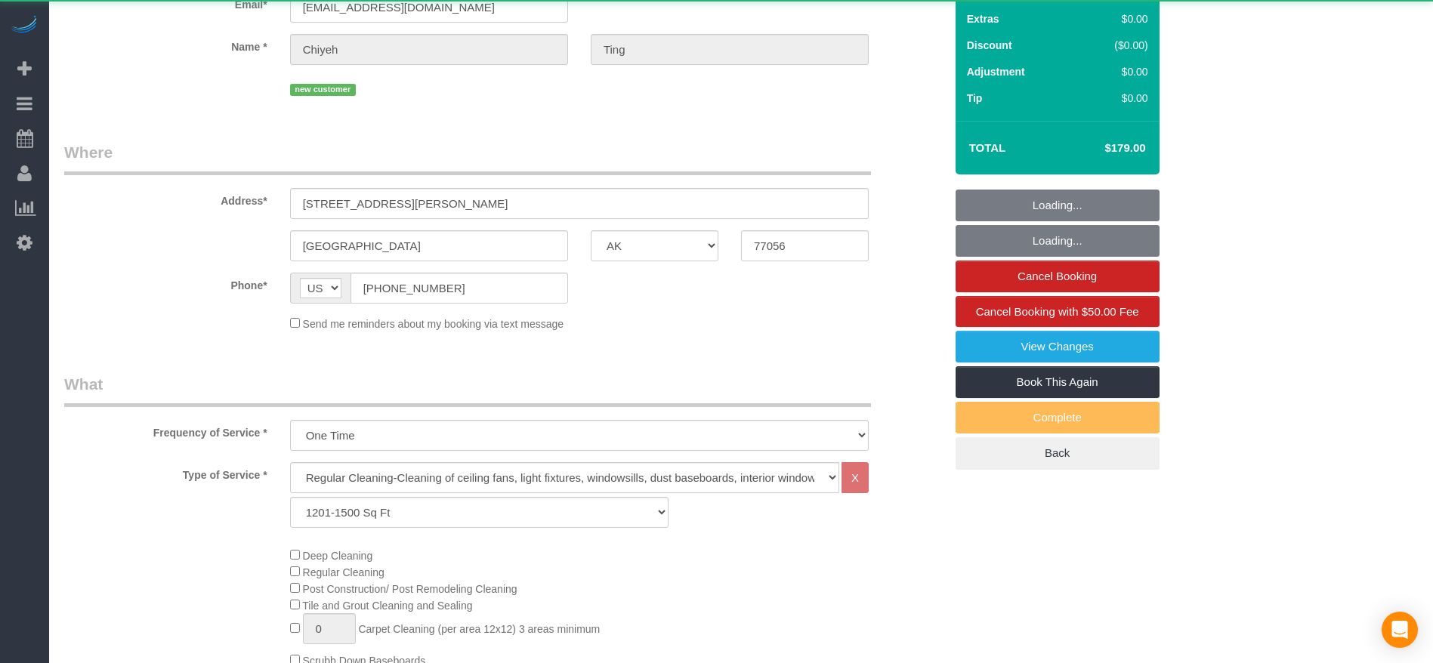
scroll to position [227, 0]
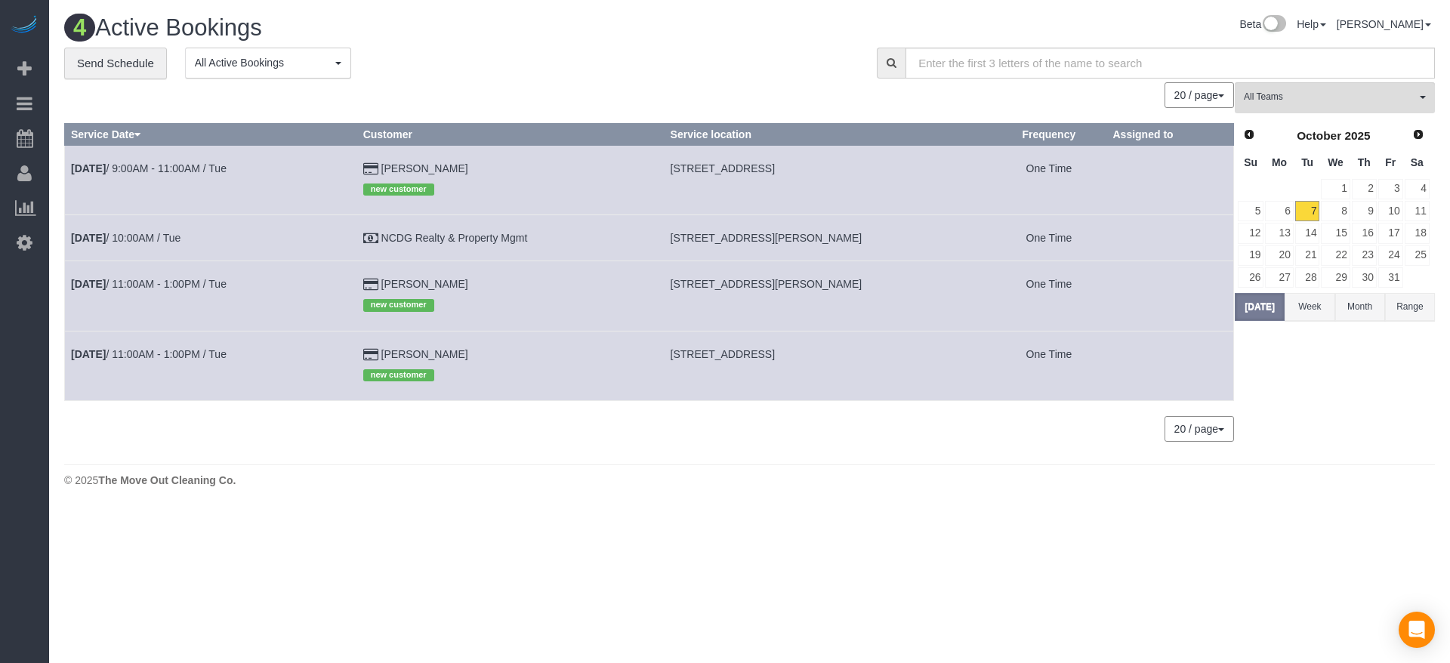
drag, startPoint x: 675, startPoint y: 285, endPoint x: 874, endPoint y: 287, distance: 199.4
click at [874, 287] on td "[STREET_ADDRESS][PERSON_NAME]" at bounding box center [828, 295] width 328 height 69
copy span "[STREET_ADDRESS][PERSON_NAME]"
click at [1348, 209] on link "8" at bounding box center [1335, 211] width 29 height 20
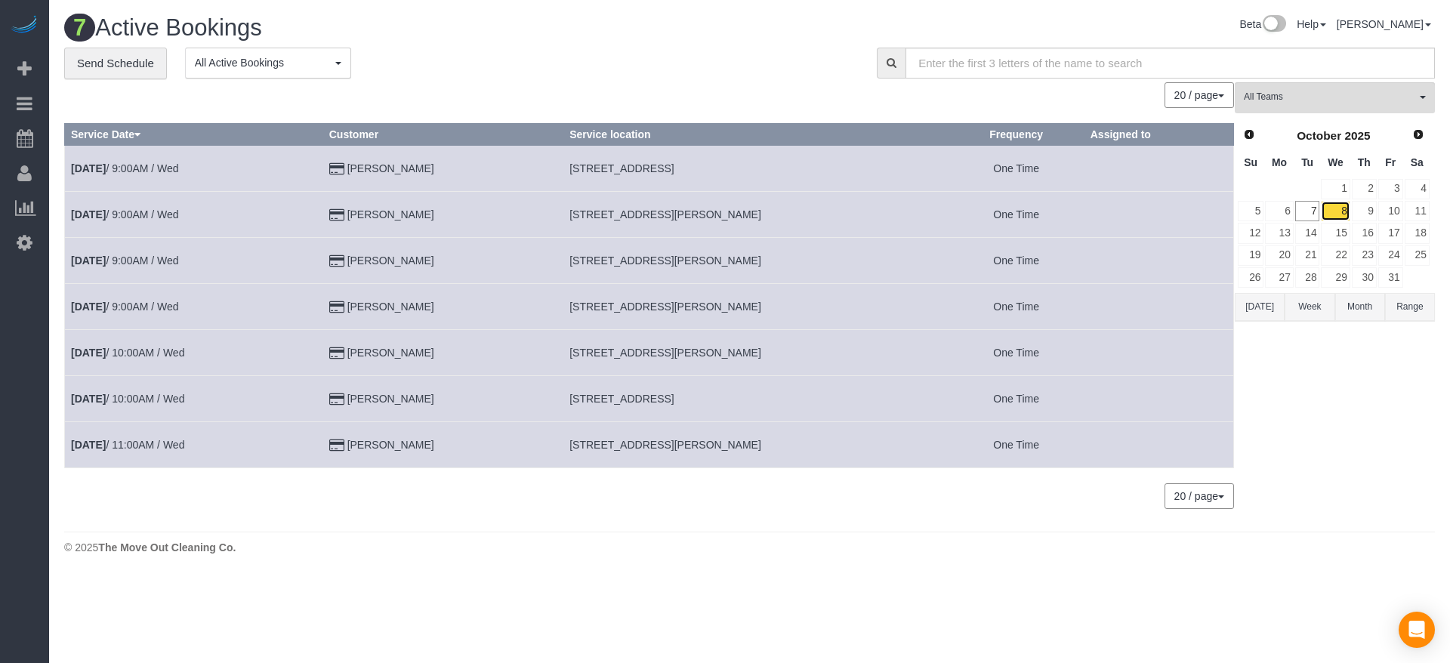
click at [1341, 209] on link "8" at bounding box center [1335, 211] width 29 height 20
drag, startPoint x: 573, startPoint y: 403, endPoint x: 796, endPoint y: 399, distance: 222.9
click at [796, 399] on td "[STREET_ADDRESS]" at bounding box center [755, 398] width 385 height 46
copy span "[STREET_ADDRESS]"
click at [154, 403] on link "[DATE] 10:00AM / Wed" at bounding box center [127, 399] width 113 height 12
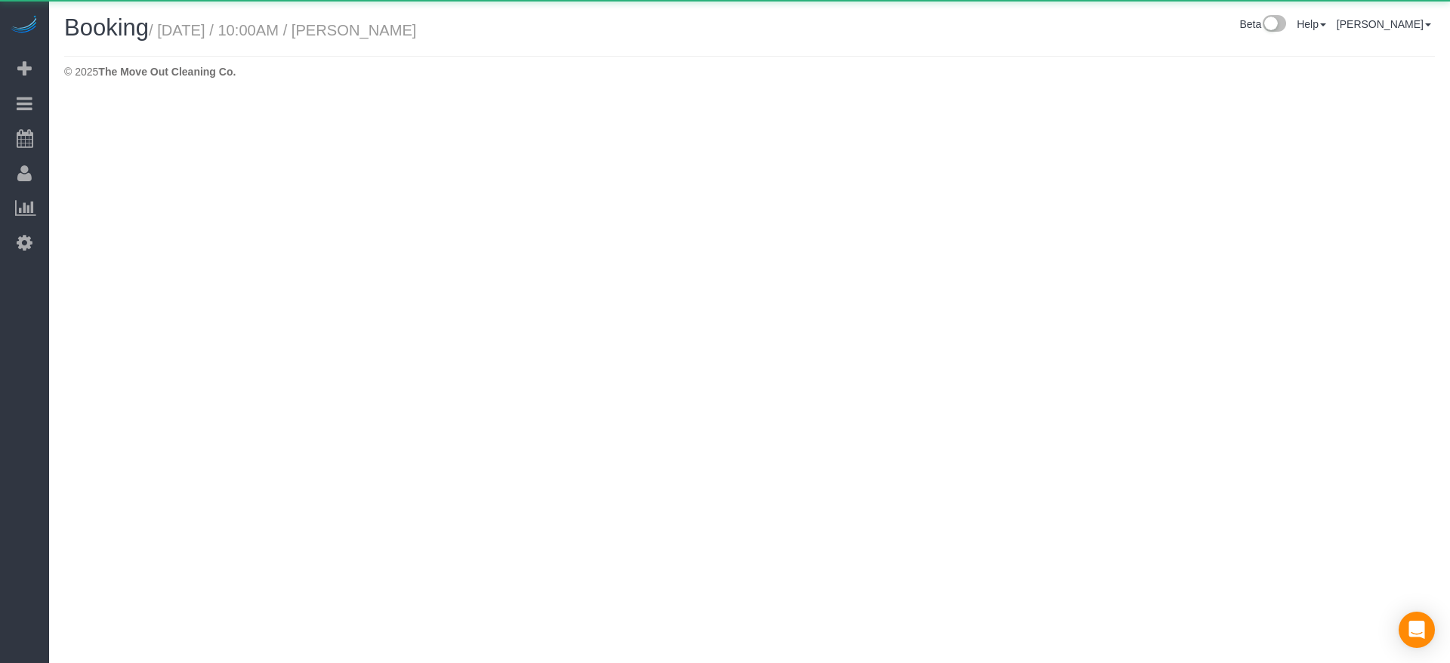
select select "[GEOGRAPHIC_DATA]"
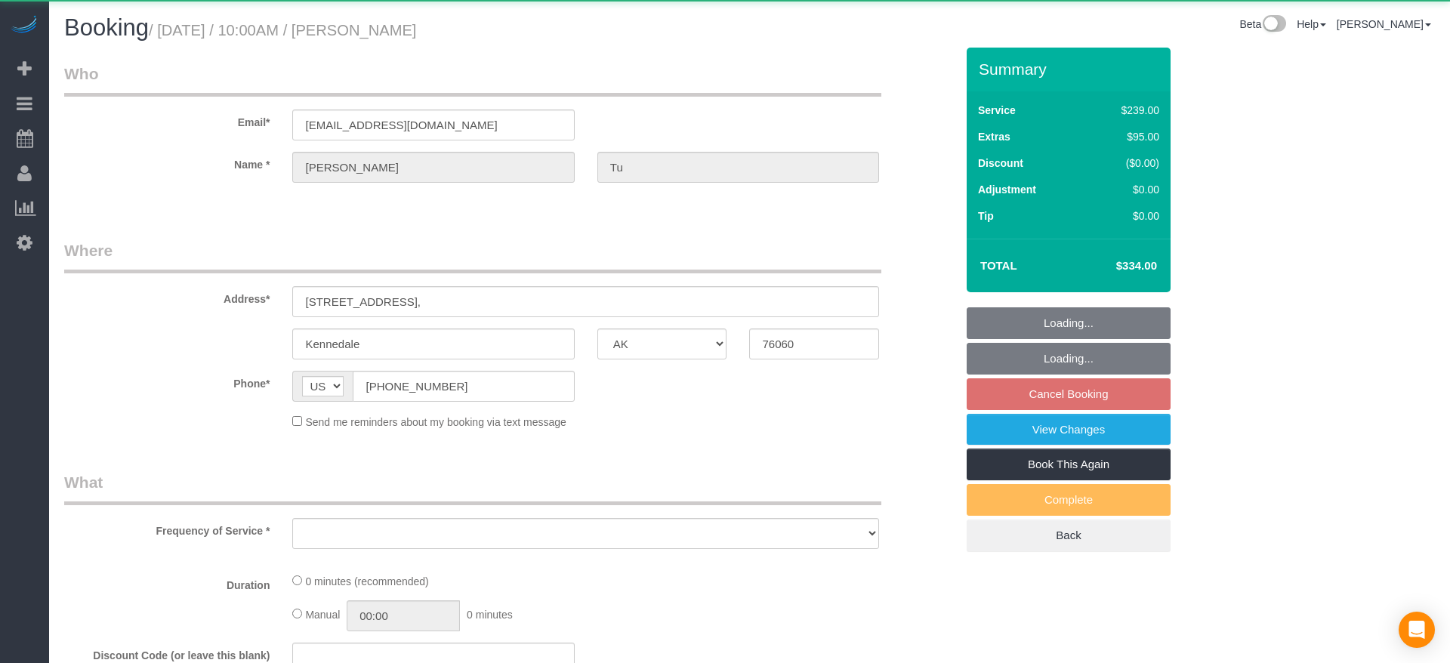
select select "object:2770"
select select "string:fspay-a313df87-758b-46ad-a639-6a3223da5fc5"
select select "3"
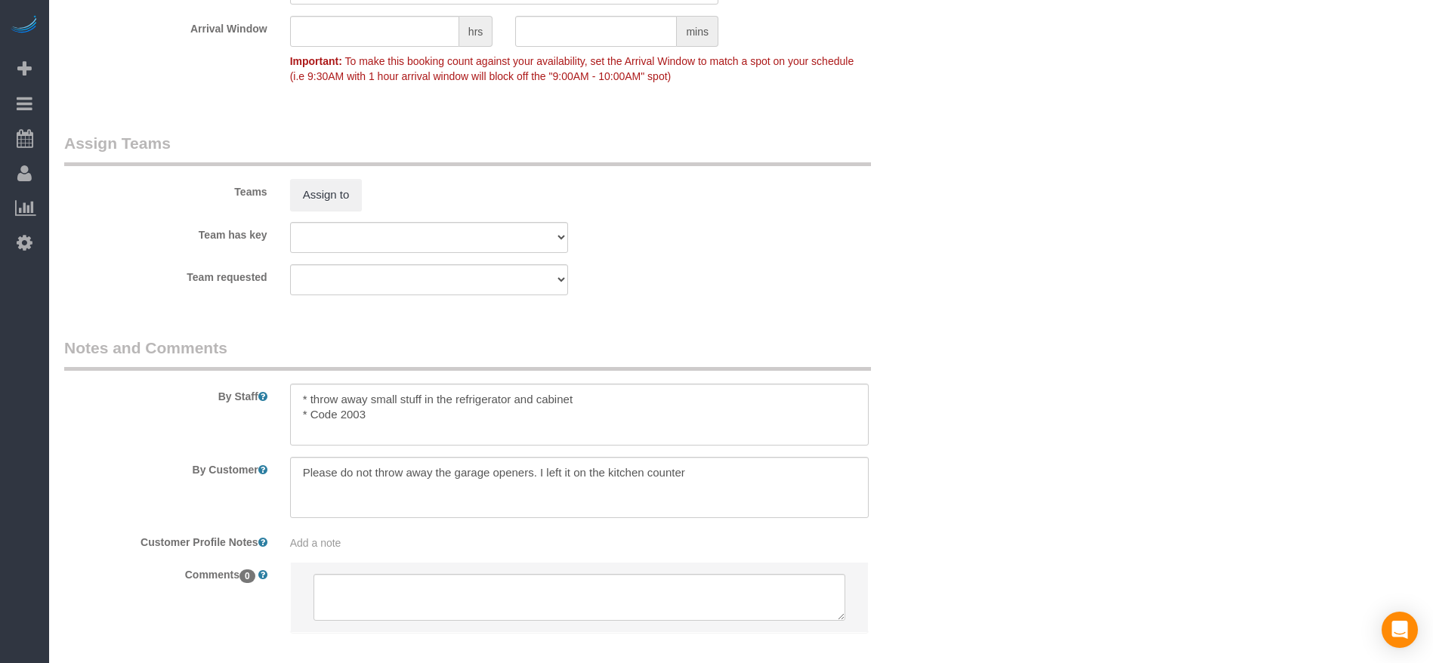
scroll to position [1473, 0]
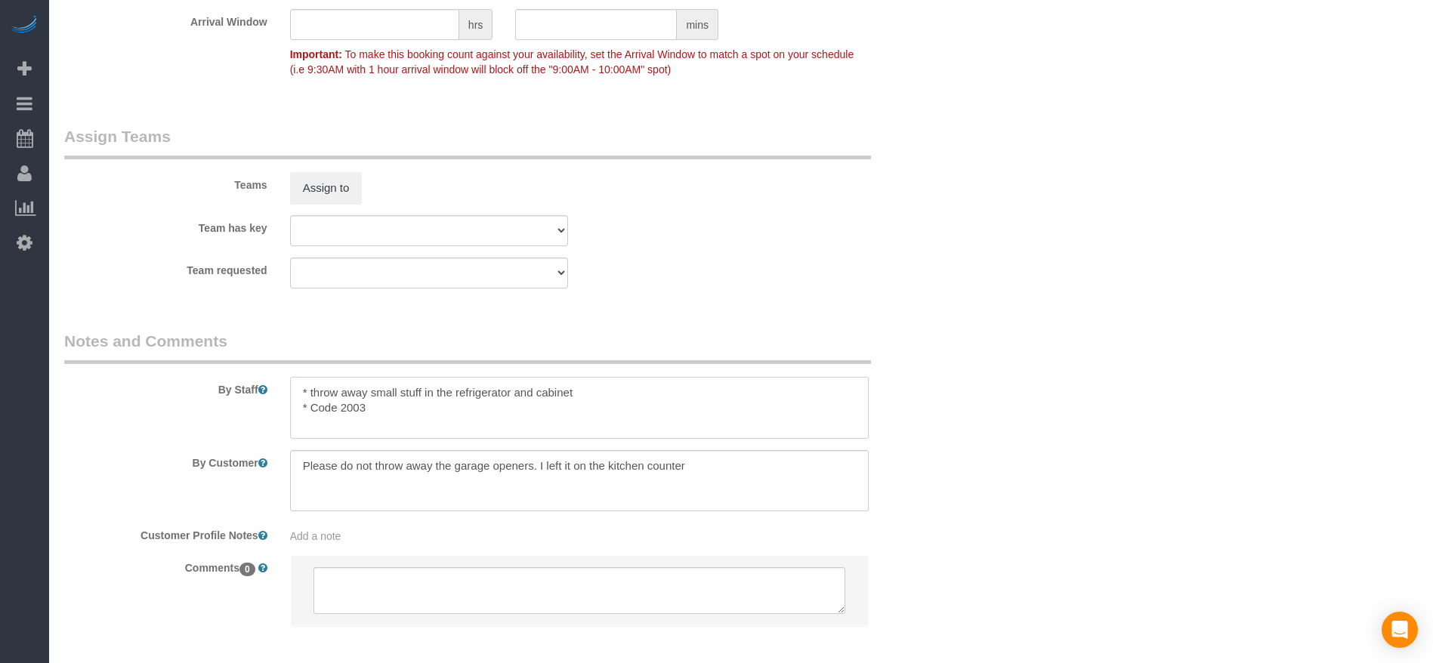
drag, startPoint x: 299, startPoint y: 386, endPoint x: 443, endPoint y: 425, distance: 149.3
click at [443, 425] on textarea at bounding box center [579, 408] width 579 height 62
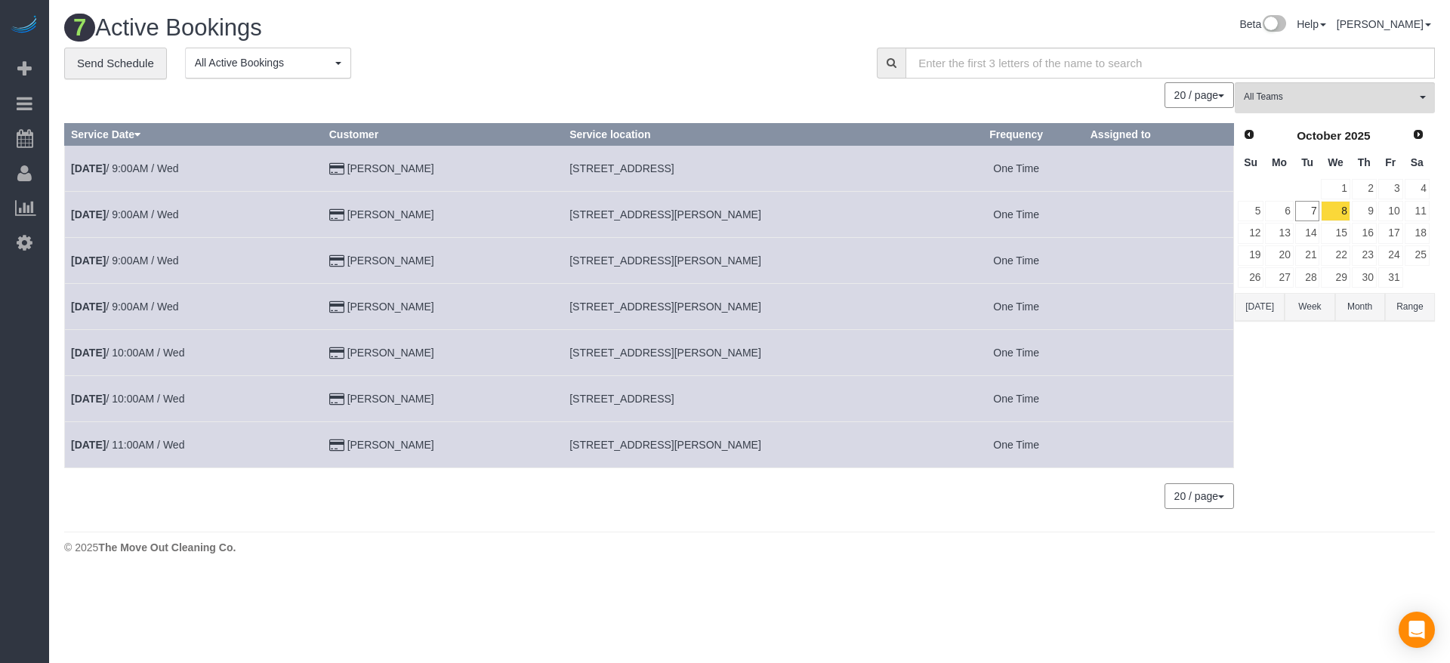
drag, startPoint x: 569, startPoint y: 402, endPoint x: 689, endPoint y: 402, distance: 120.1
click at [689, 402] on td "[STREET_ADDRESS]" at bounding box center [755, 398] width 385 height 46
copy span "[STREET_ADDRESS],"
click at [1272, 302] on button "[DATE]" at bounding box center [1260, 307] width 50 height 28
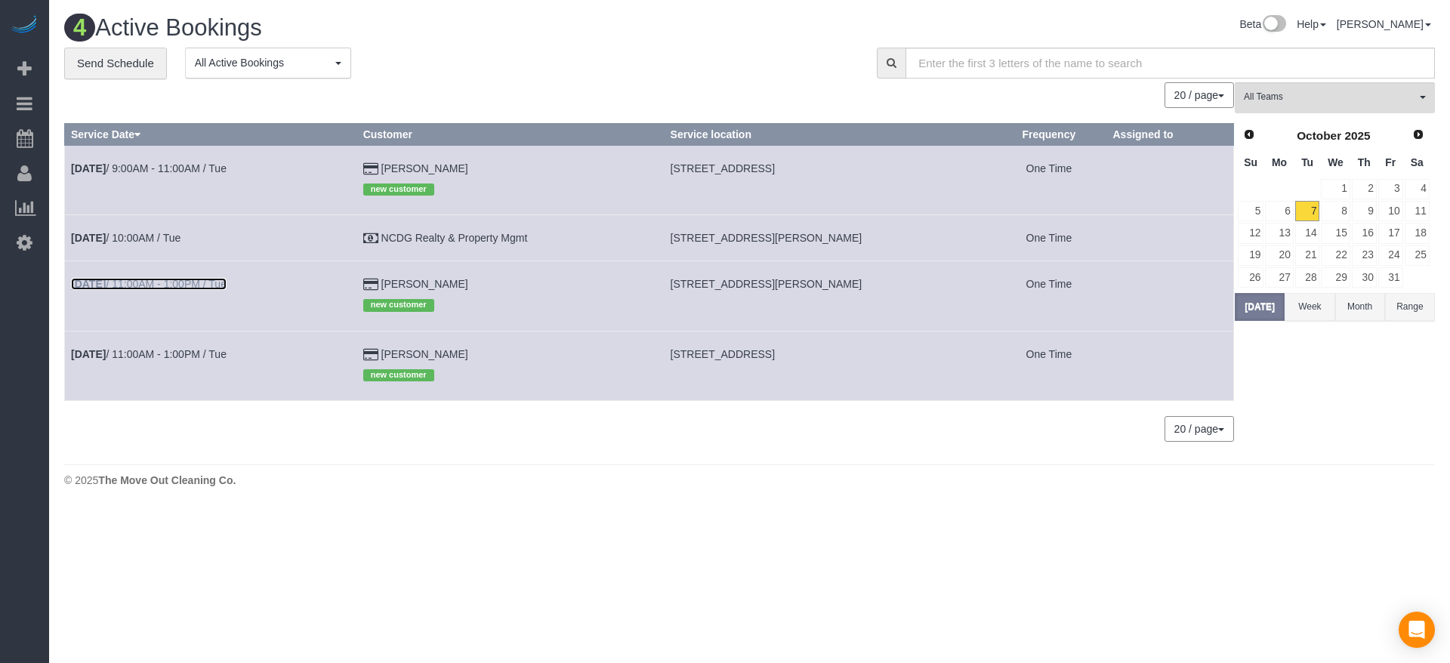
click at [158, 283] on link "[DATE] 11:00AM - 1:00PM / Tue" at bounding box center [149, 284] width 156 height 12
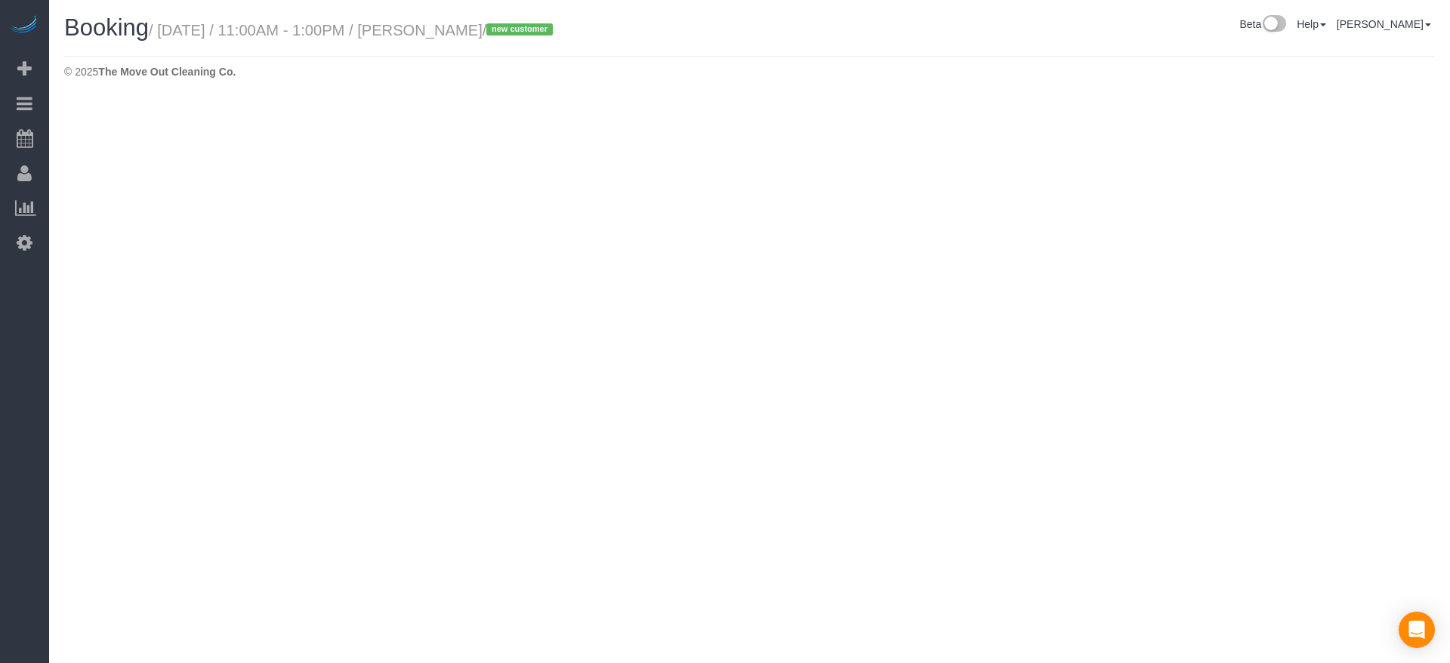
select select "[GEOGRAPHIC_DATA]"
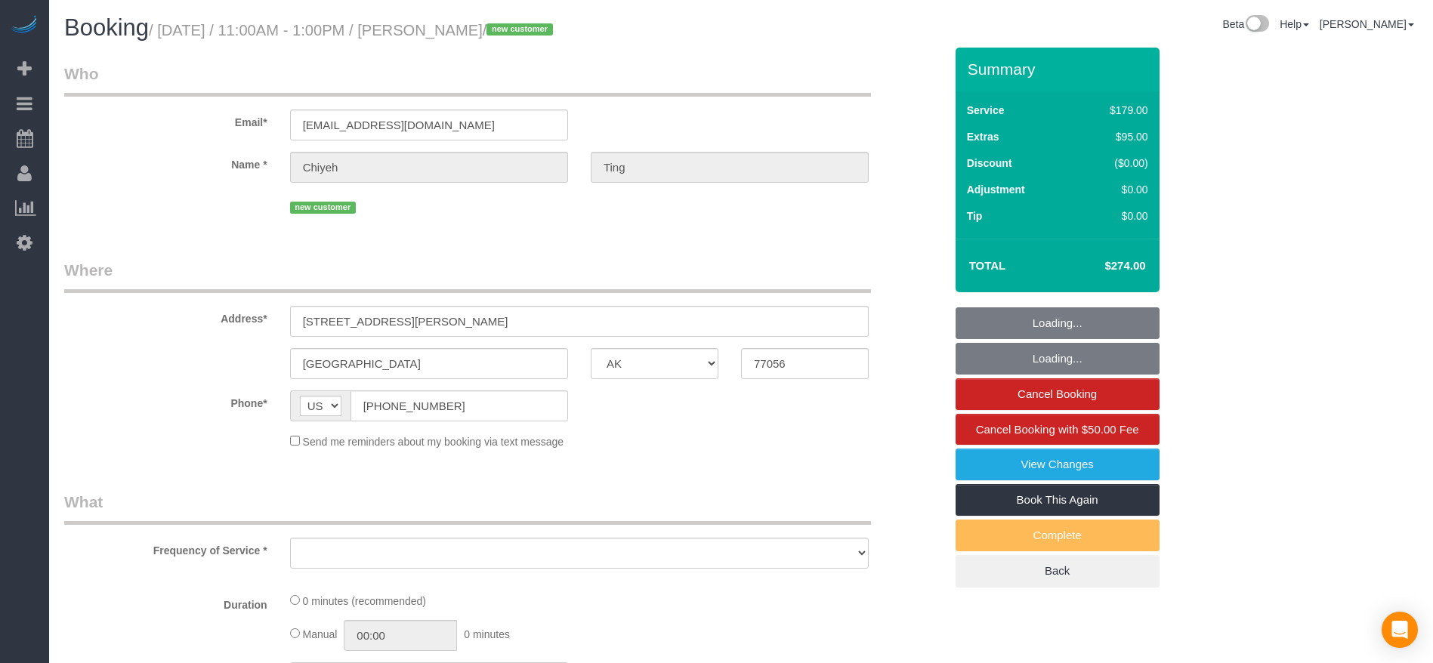
select select "object:3321"
select select "string:fspay-b0ff2593-14d6-4bd9-8e1a-6bfe0315c98c"
select select "3"
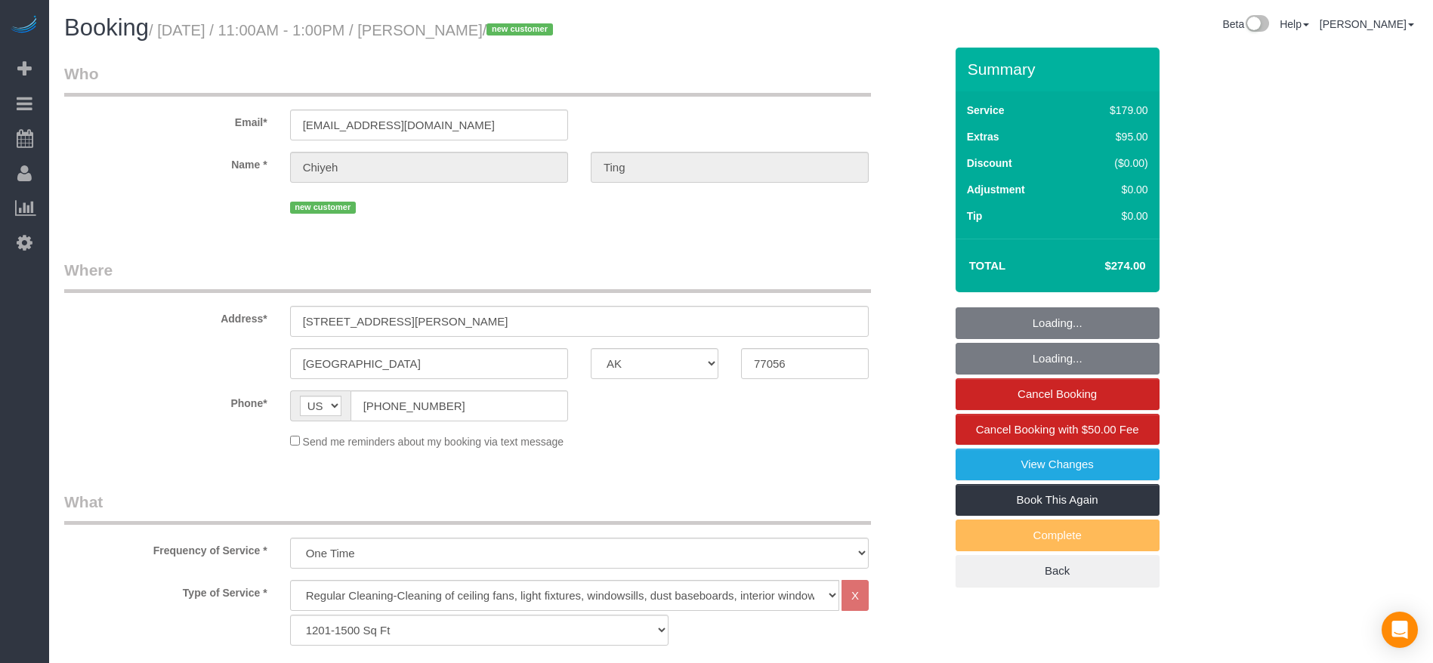
select select "object:3383"
